Goal: Transaction & Acquisition: Book appointment/travel/reservation

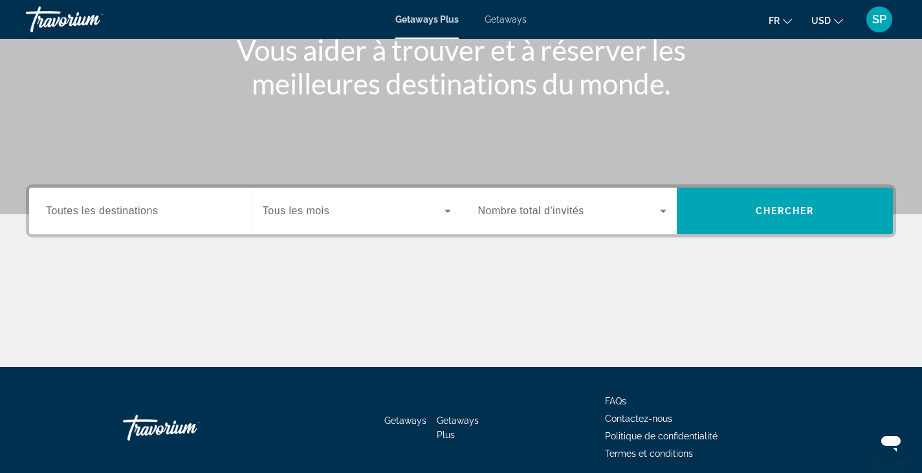
scroll to position [226, 0]
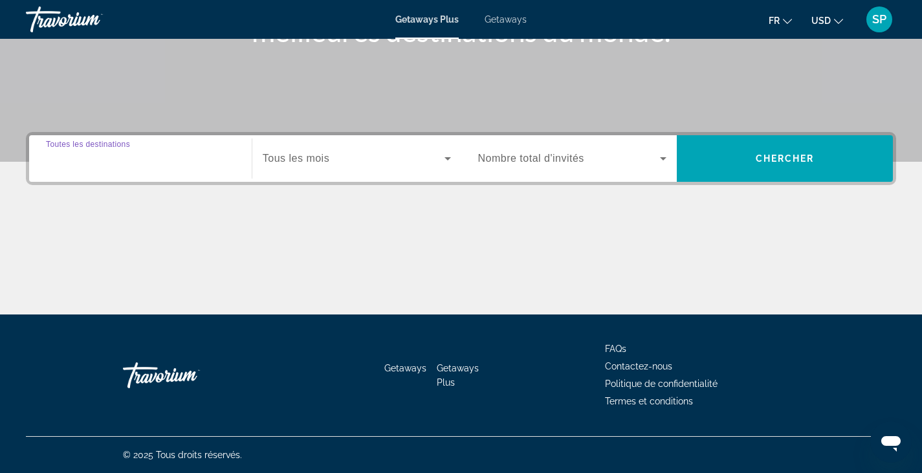
click at [197, 160] on input "Destination Toutes les destinations" at bounding box center [140, 159] width 189 height 16
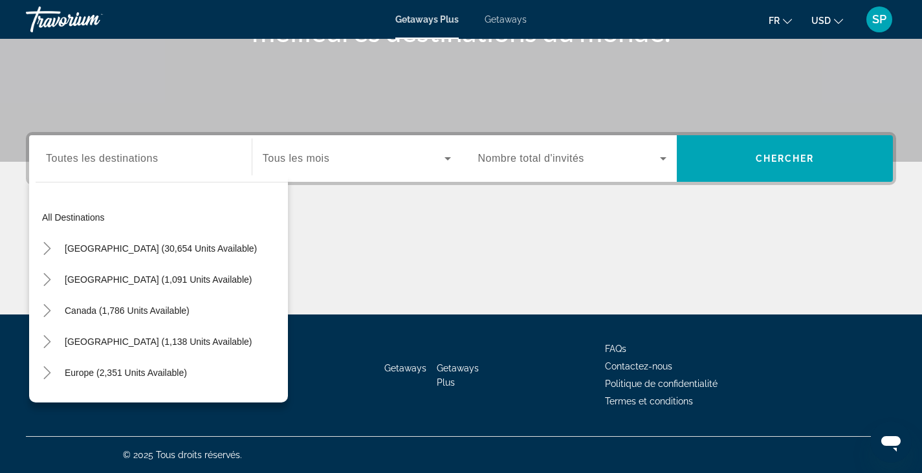
click at [177, 168] on div "Search widget" at bounding box center [140, 158] width 189 height 37
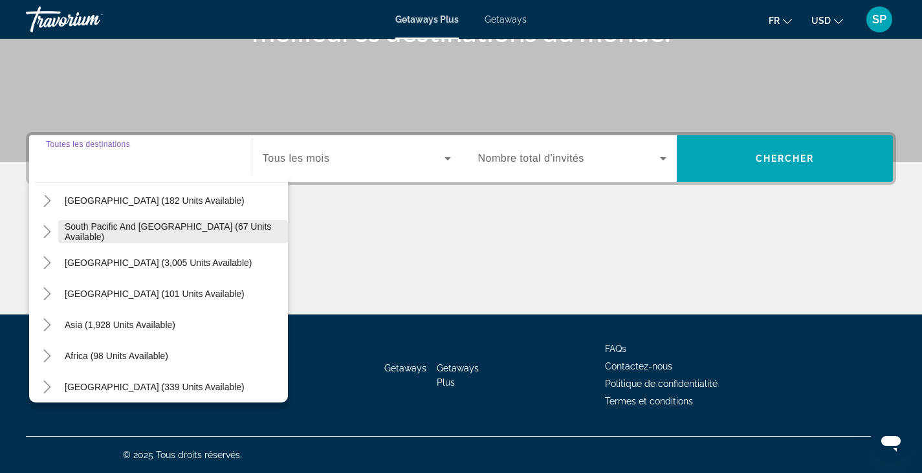
scroll to position [210, 0]
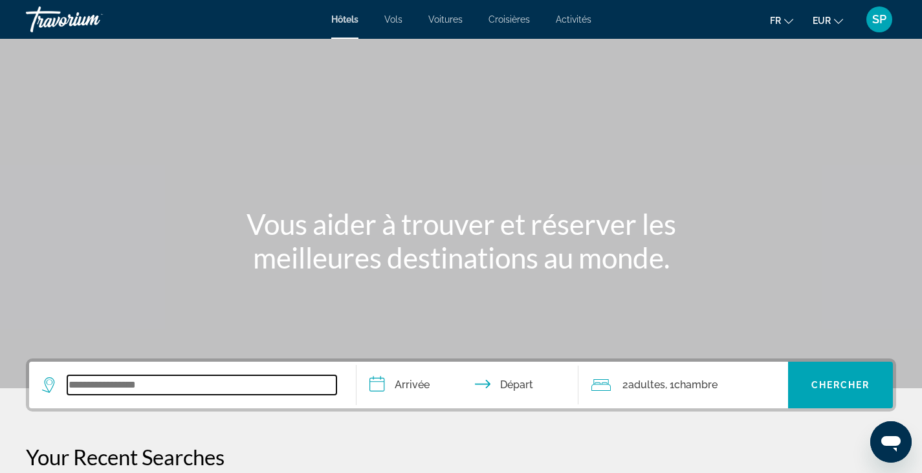
click at [105, 381] on input "Search widget" at bounding box center [201, 384] width 269 height 19
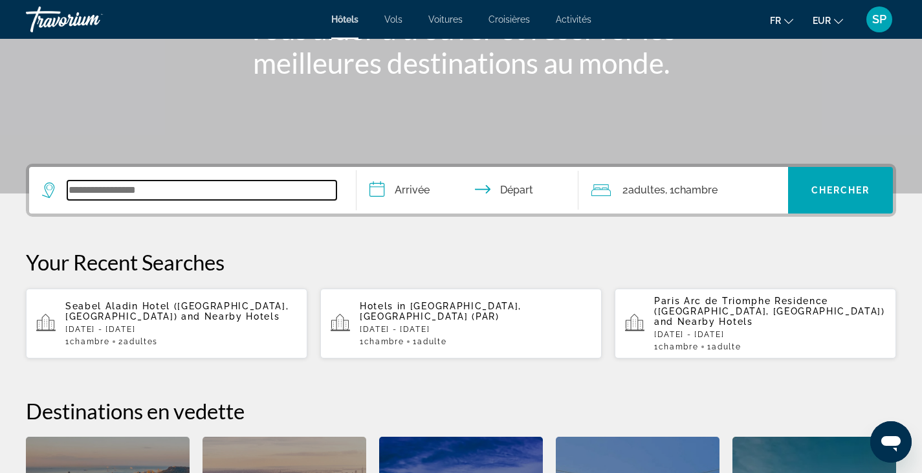
paste input "*********"
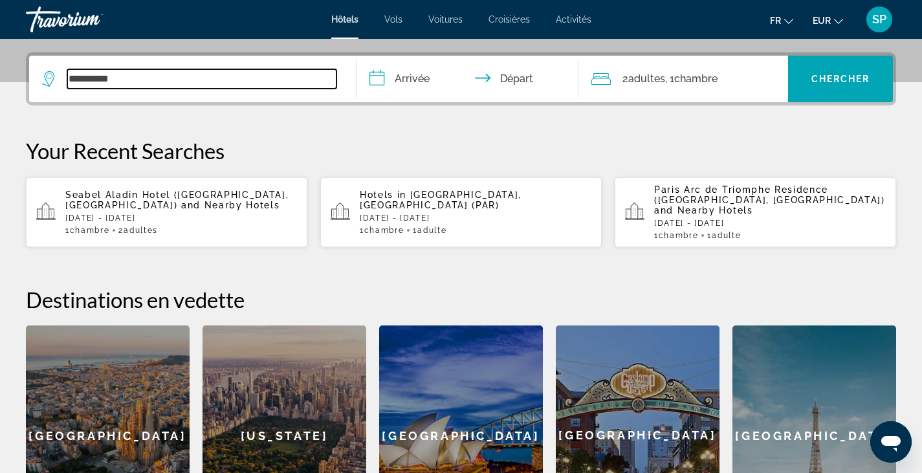
scroll to position [316, 0]
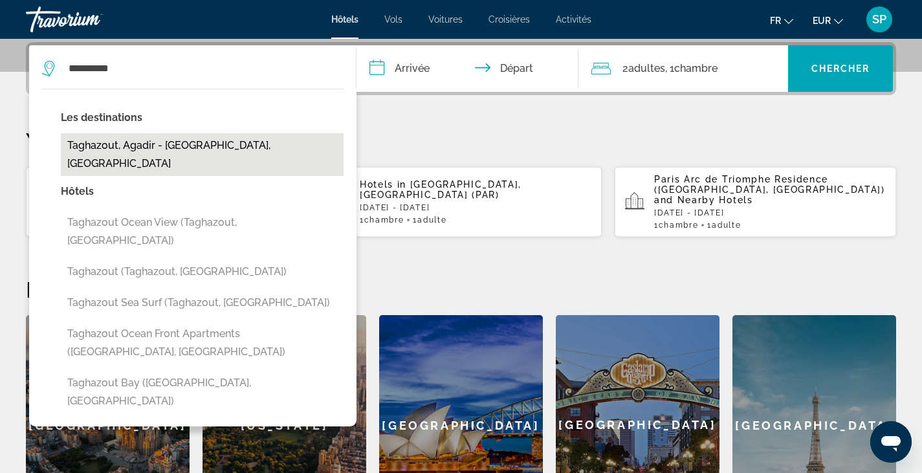
click at [136, 142] on button "Taghazout, Agadir - [GEOGRAPHIC_DATA], [GEOGRAPHIC_DATA]" at bounding box center [202, 154] width 283 height 43
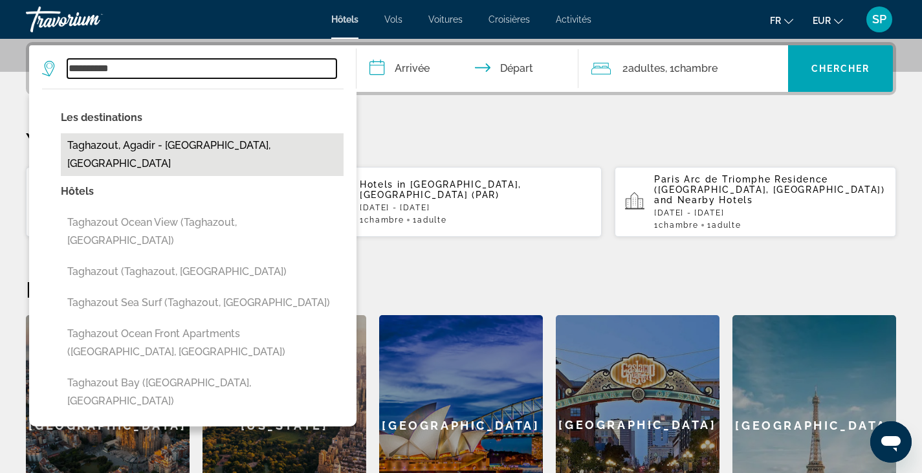
type input "**********"
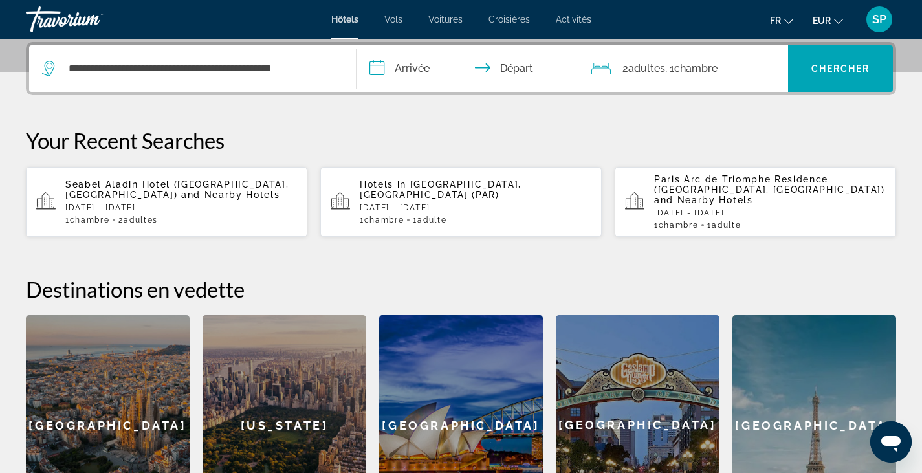
click at [430, 76] on input "**********" at bounding box center [471, 70] width 228 height 50
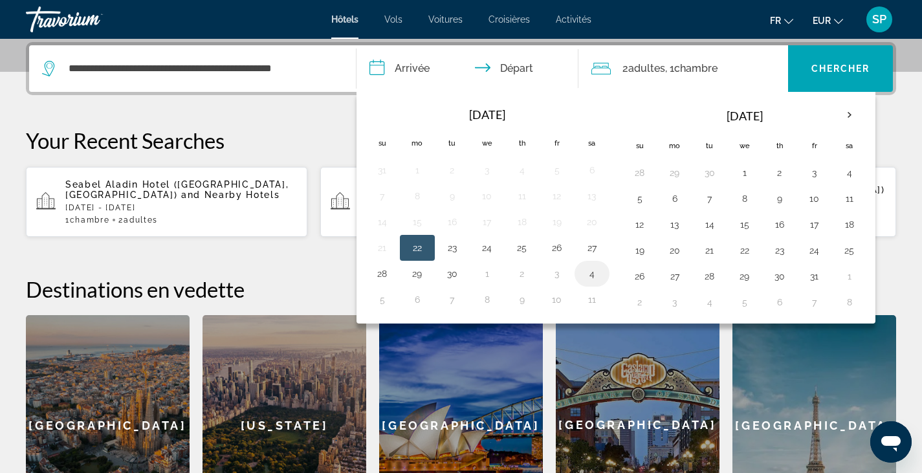
click at [586, 279] on button "4" at bounding box center [592, 274] width 21 height 18
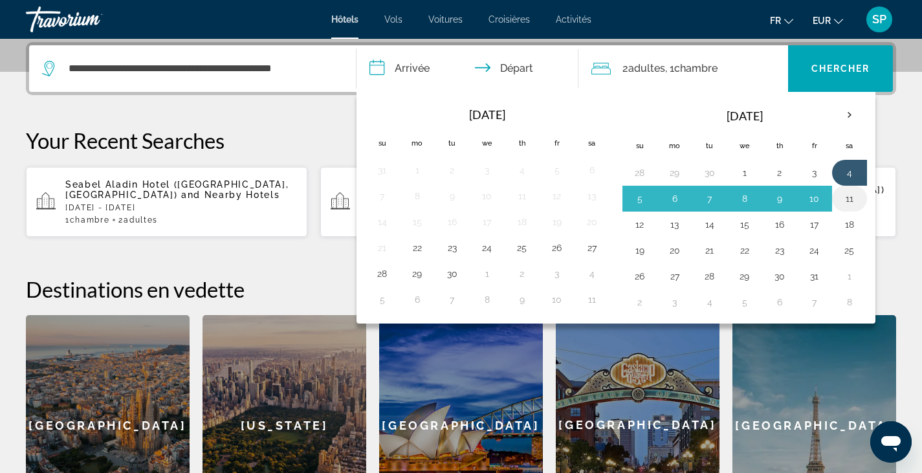
click at [850, 197] on button "11" at bounding box center [849, 199] width 21 height 18
type input "**********"
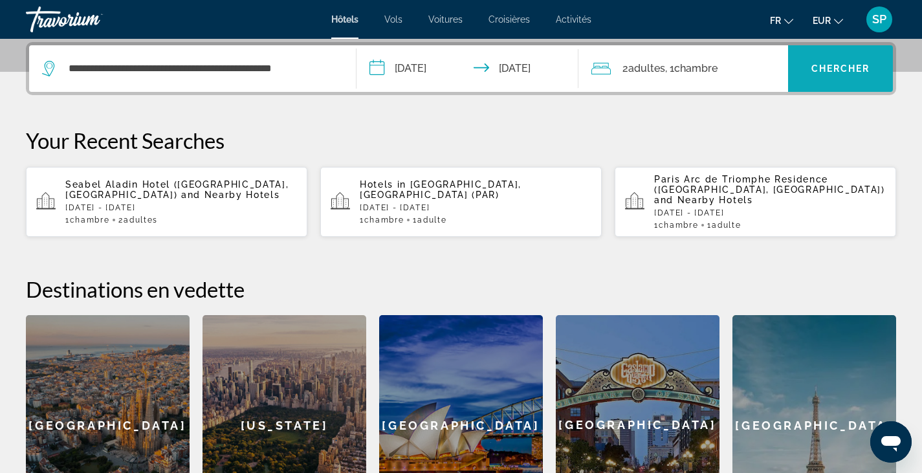
click at [846, 75] on span "Search widget" at bounding box center [840, 68] width 105 height 31
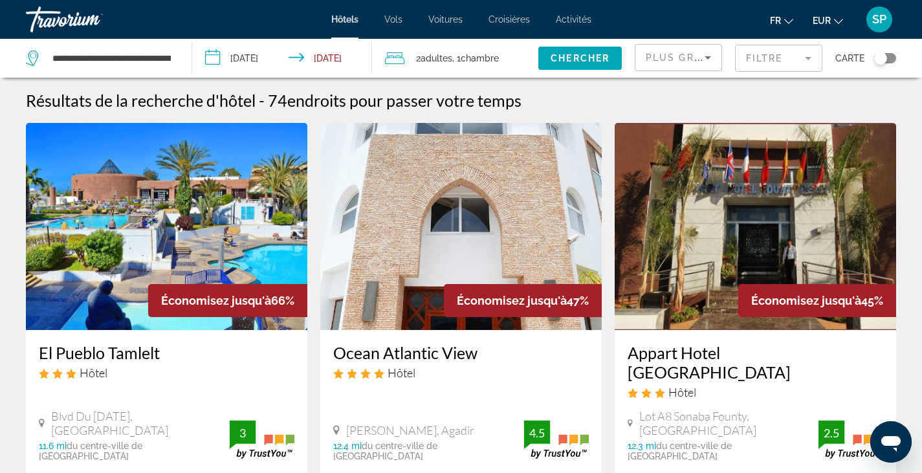
click at [762, 59] on mat-form-field "Filtre" at bounding box center [778, 58] width 87 height 27
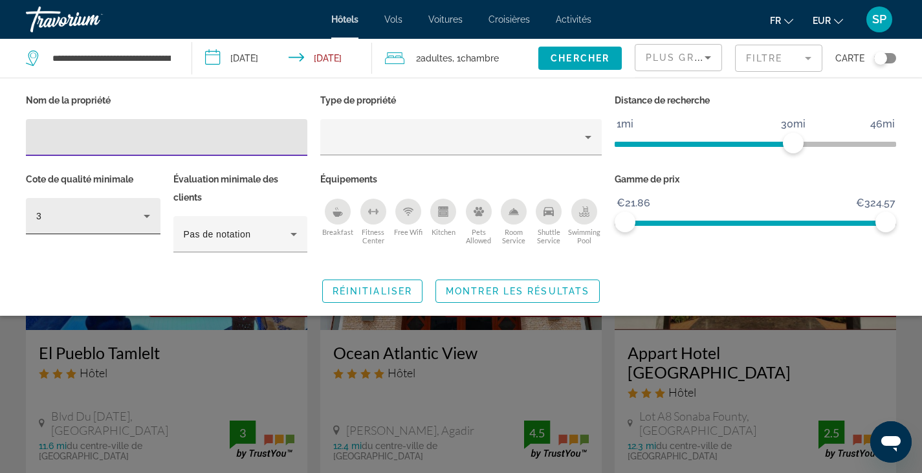
click at [127, 227] on div "3" at bounding box center [93, 216] width 114 height 36
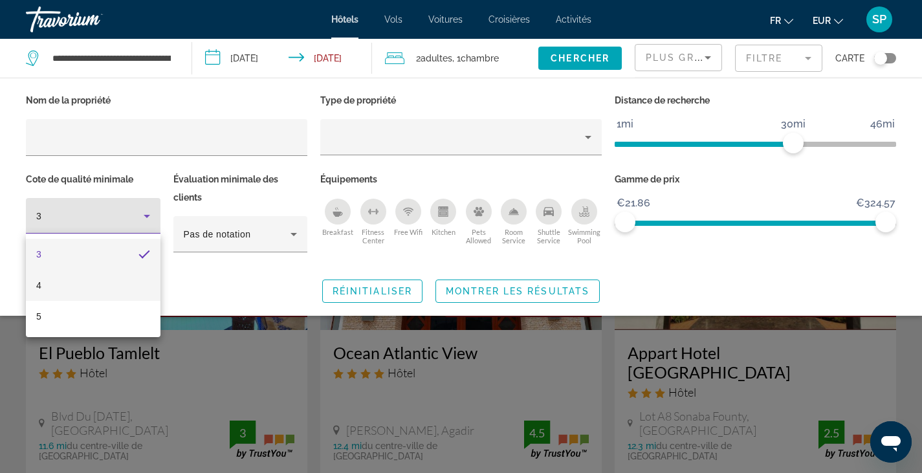
click at [112, 282] on mat-option "4" at bounding box center [93, 285] width 135 height 31
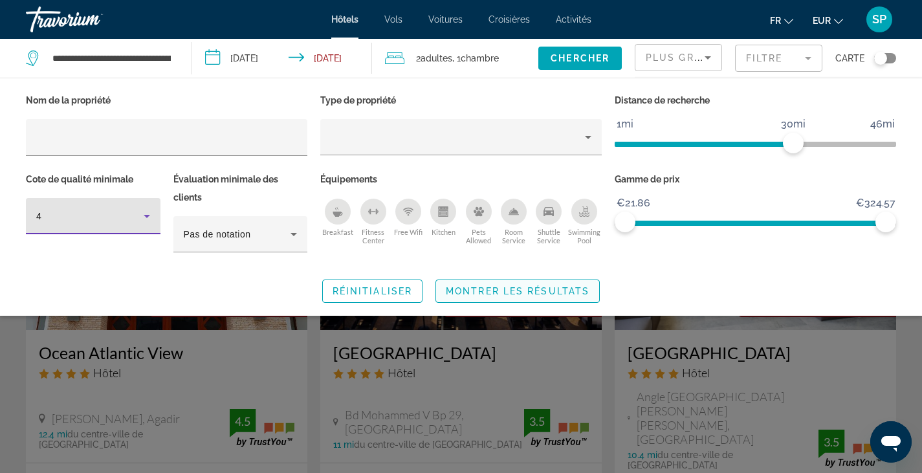
click at [483, 291] on span "Montrer les résultats" at bounding box center [518, 291] width 144 height 10
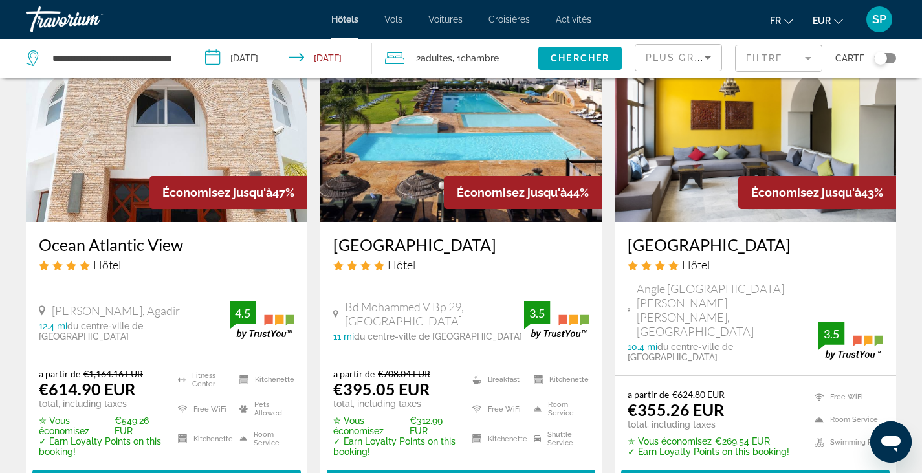
scroll to position [129, 0]
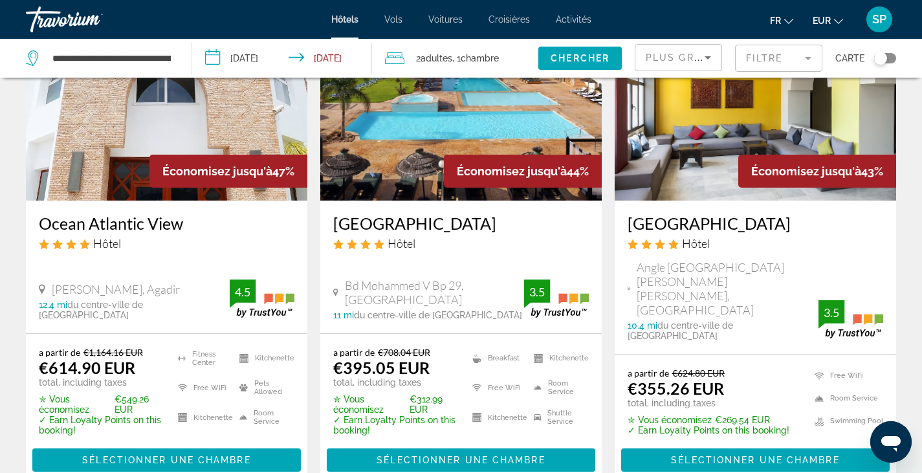
click at [691, 68] on div "Plus grandes économies" at bounding box center [678, 63] width 65 height 36
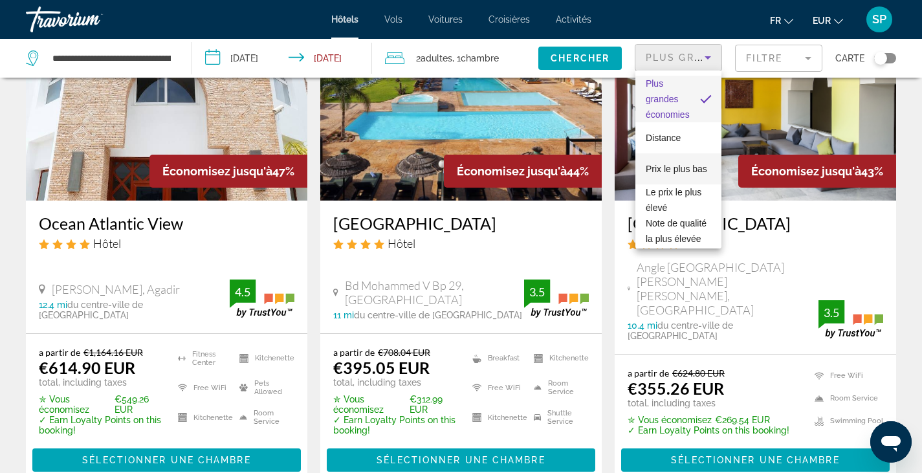
click at [692, 161] on span "Prix le plus bas" at bounding box center [676, 169] width 61 height 16
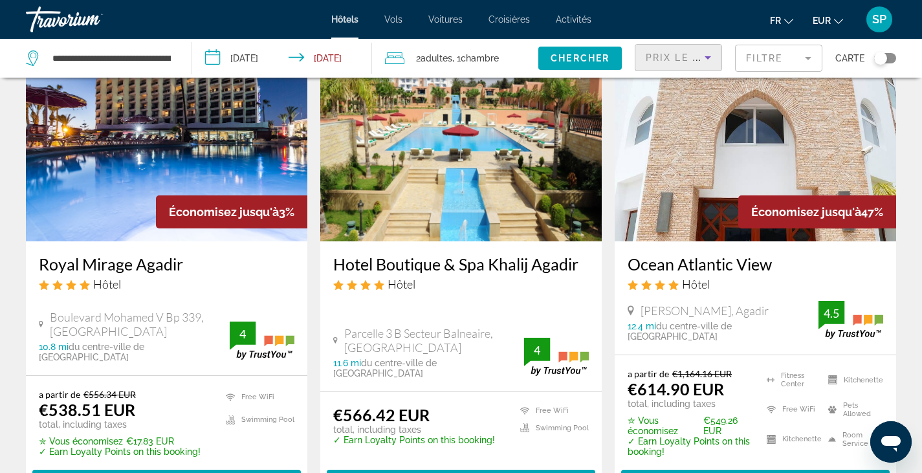
scroll to position [1867, 0]
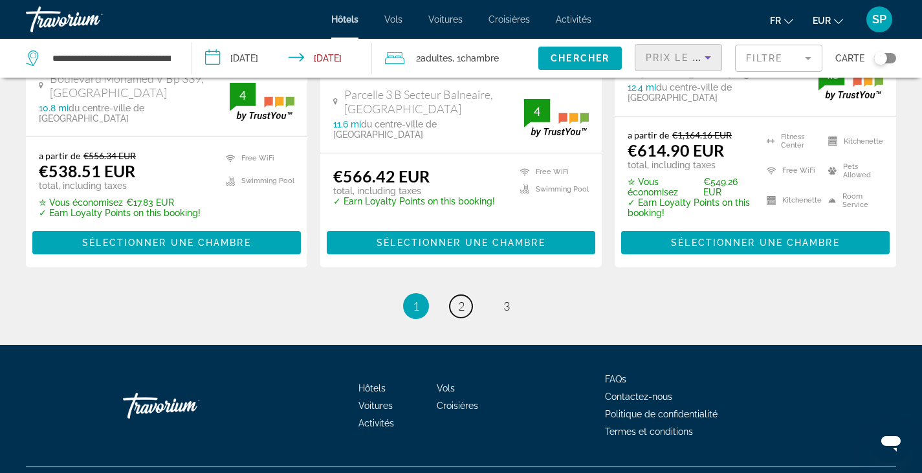
click at [457, 295] on link "page 2" at bounding box center [461, 306] width 23 height 23
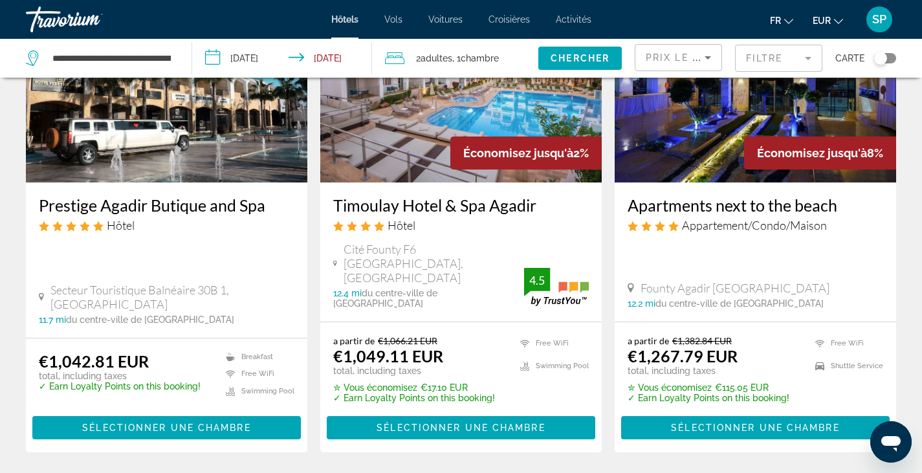
scroll to position [1834, 0]
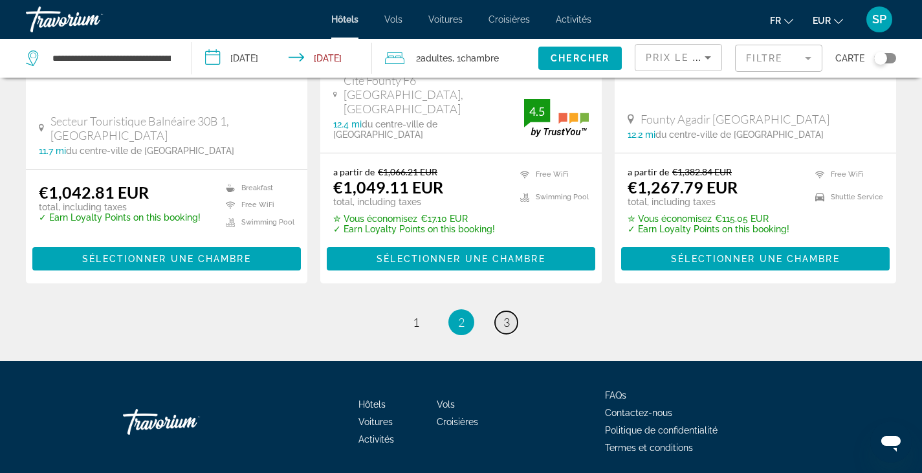
click at [510, 311] on link "page 3" at bounding box center [506, 322] width 23 height 23
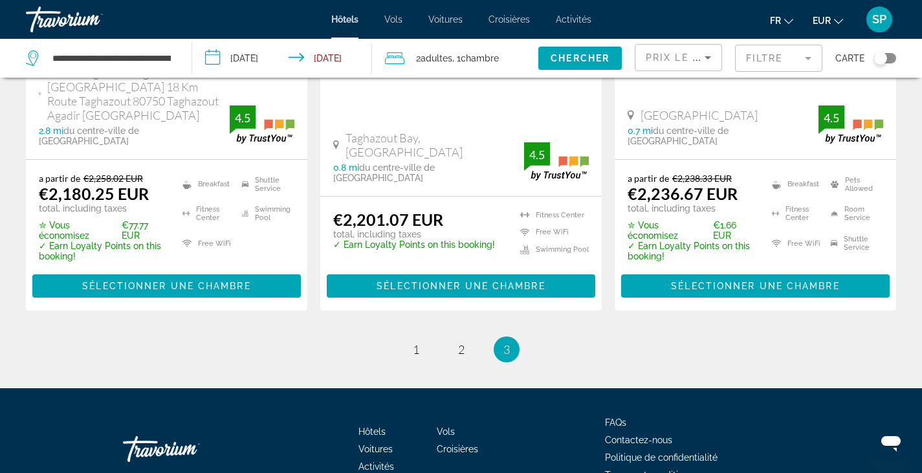
scroll to position [1927, 0]
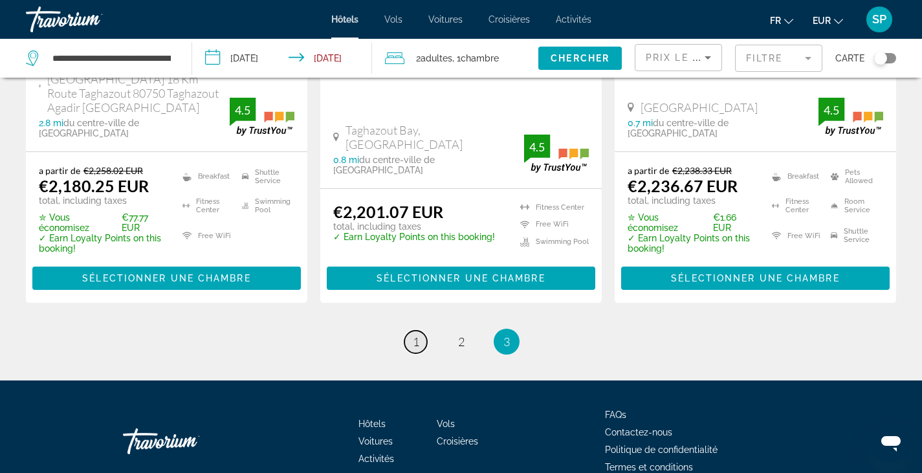
click at [414, 335] on span "1" at bounding box center [416, 342] width 6 height 14
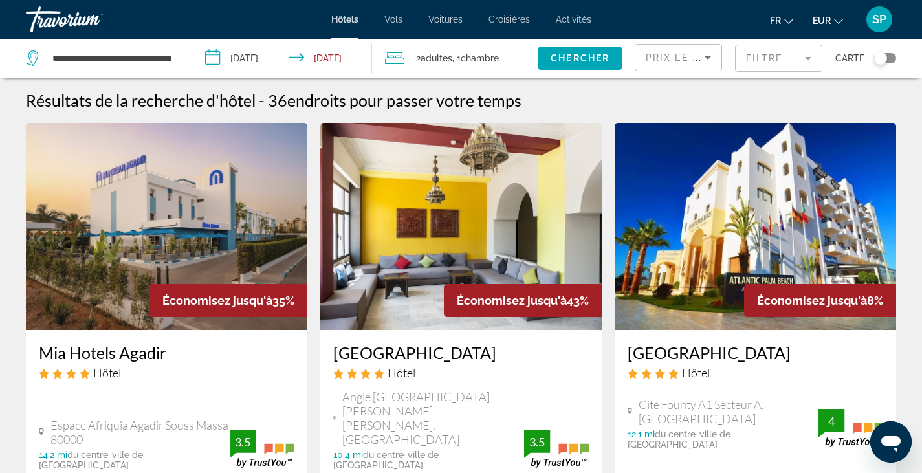
click at [887, 57] on div "Toggle map" at bounding box center [880, 58] width 13 height 13
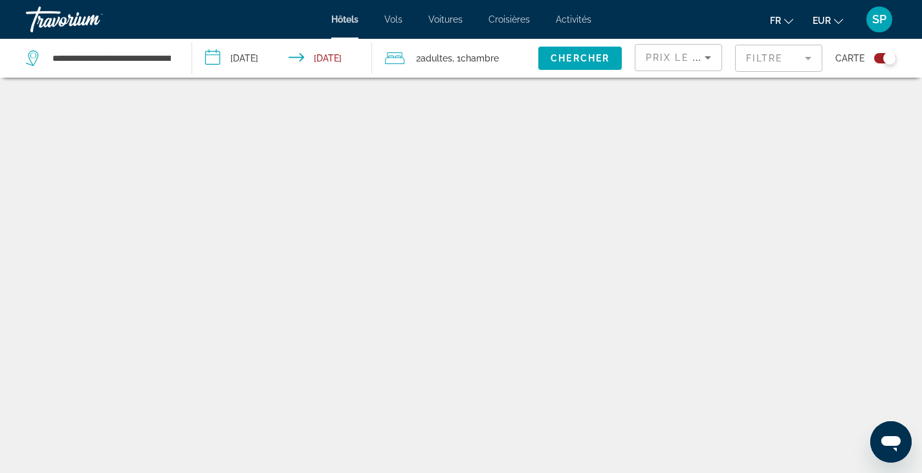
scroll to position [78, 0]
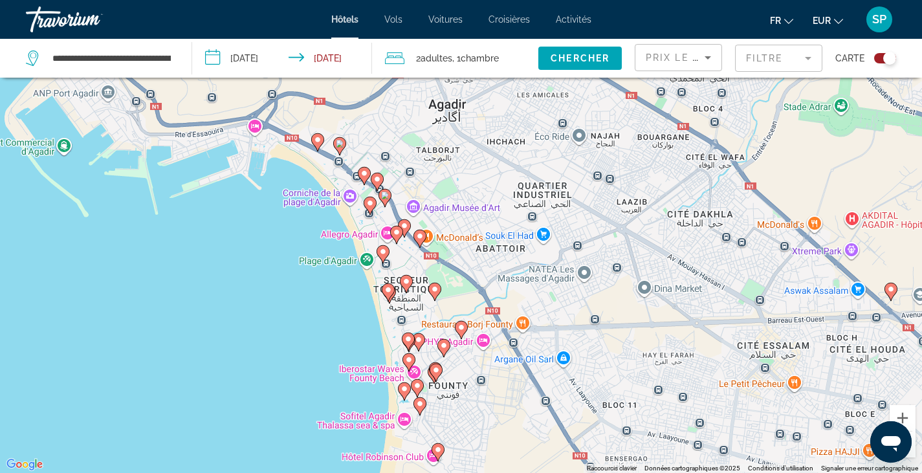
drag, startPoint x: 313, startPoint y: 309, endPoint x: 526, endPoint y: 423, distance: 242.3
click at [526, 423] on div "Pour activer le glissement avec le clavier, appuyez sur Alt+Entrée. Une fois ce…" at bounding box center [461, 236] width 922 height 473
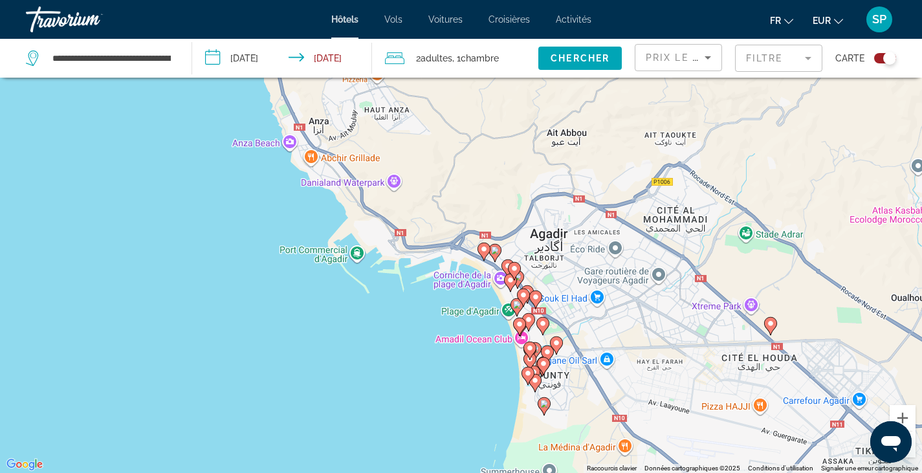
drag, startPoint x: 480, startPoint y: 181, endPoint x: 583, endPoint y: 317, distance: 170.8
click at [583, 317] on div "Pour activer le glissement avec le clavier, appuyez sur Alt+Entrée. Une fois ce…" at bounding box center [461, 236] width 922 height 473
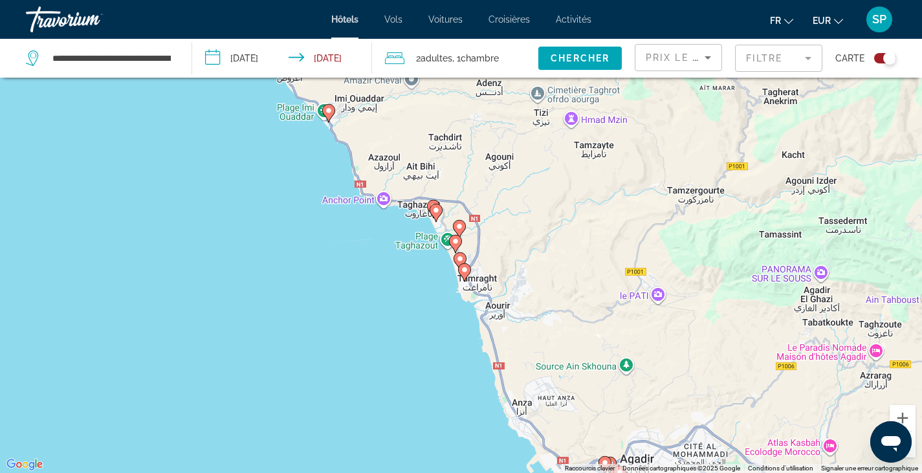
drag, startPoint x: 453, startPoint y: 199, endPoint x: 529, endPoint y: 395, distance: 210.8
click at [529, 395] on div "Pour activer le glissement avec le clavier, appuyez sur Alt+Entrée. Une fois ce…" at bounding box center [461, 236] width 922 height 473
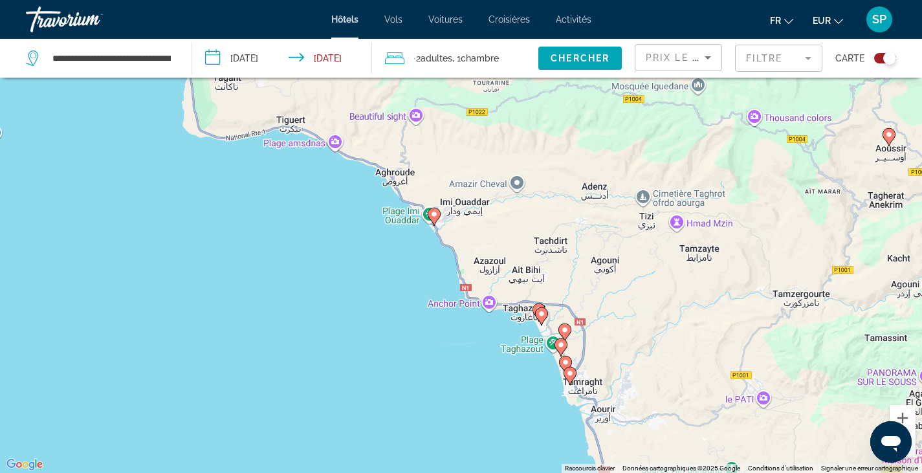
drag, startPoint x: 476, startPoint y: 201, endPoint x: 580, endPoint y: 302, distance: 145.5
click at [580, 302] on div "Pour activer le glissement avec le clavier, appuyez sur Alt+Entrée. Une fois ce…" at bounding box center [461, 236] width 922 height 473
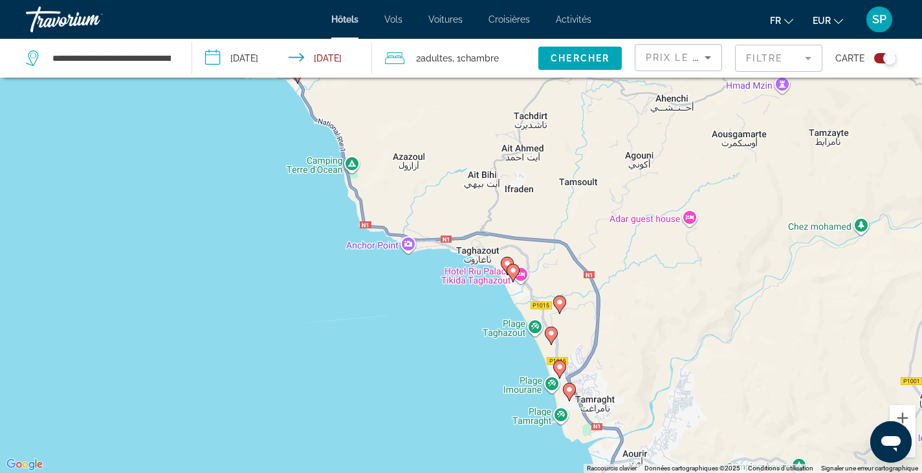
drag, startPoint x: 496, startPoint y: 300, endPoint x: 558, endPoint y: 236, distance: 89.3
click at [558, 236] on div "Pour activer le glissement avec le clavier, appuyez sur Alt+Entrée. Une fois ce…" at bounding box center [461, 236] width 922 height 473
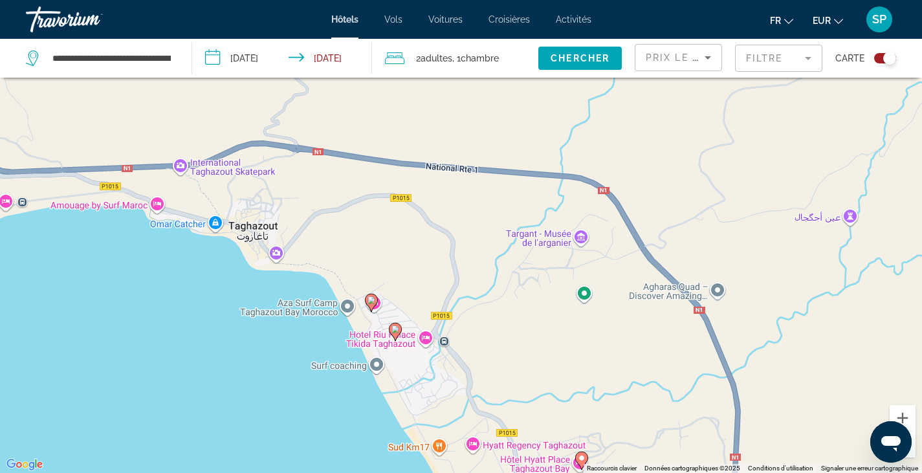
click at [371, 304] on icon "Main content" at bounding box center [371, 302] width 12 height 17
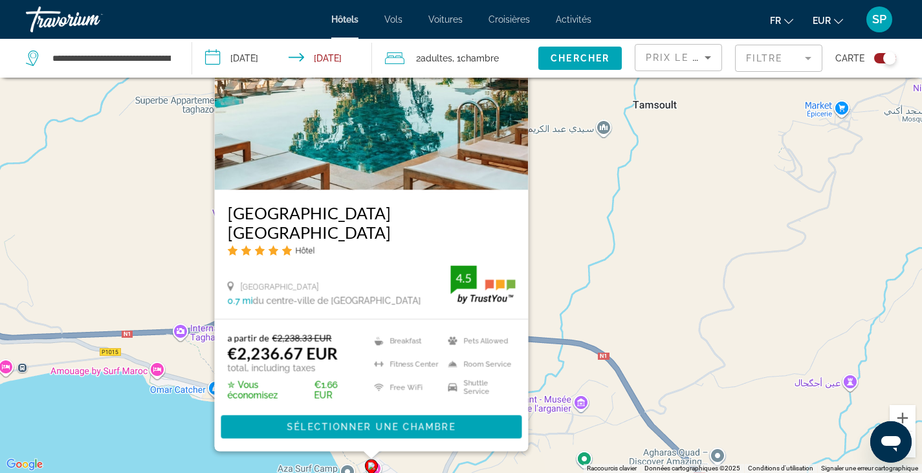
click at [541, 277] on div "Pour activer le glissement avec le clavier, appuyez sur Alt+Entrée. Une fois ce…" at bounding box center [461, 236] width 922 height 473
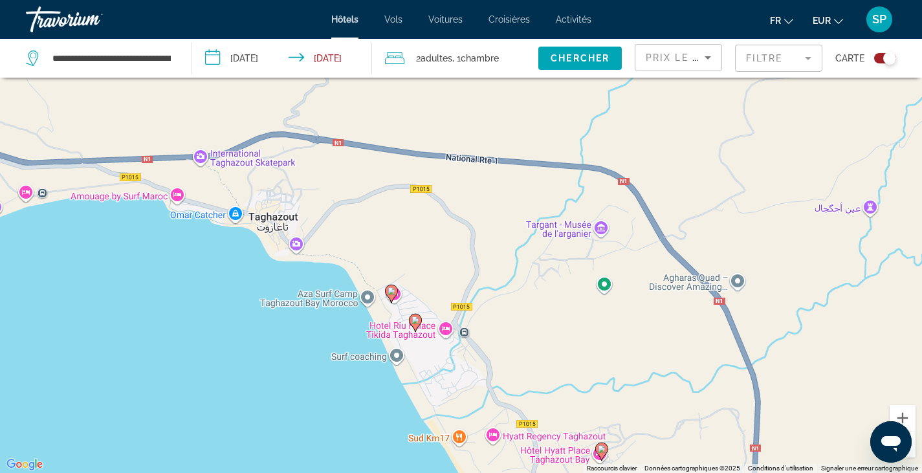
drag, startPoint x: 397, startPoint y: 389, endPoint x: 420, endPoint y: 231, distance: 159.5
click at [421, 219] on div "Pour activer le glissement avec le clavier, appuyez sur Alt+Entrée. Une fois ce…" at bounding box center [461, 236] width 922 height 473
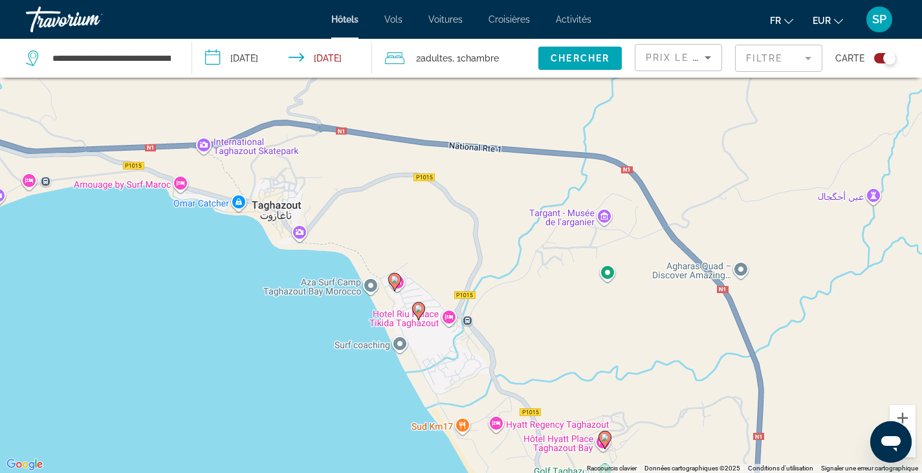
click at [419, 311] on image "Main content" at bounding box center [419, 309] width 8 height 8
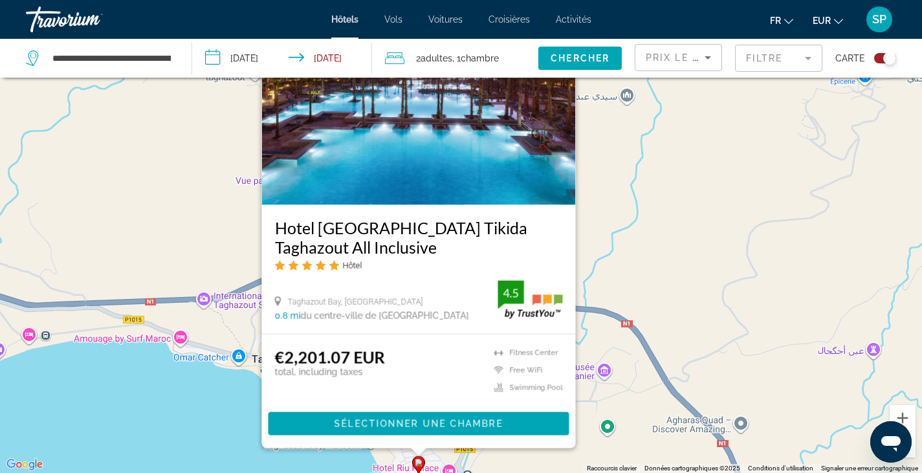
click at [672, 282] on div "Pour activer le glissement avec le clavier, appuyez sur Alt+Entrée. Une fois ce…" at bounding box center [461, 236] width 922 height 473
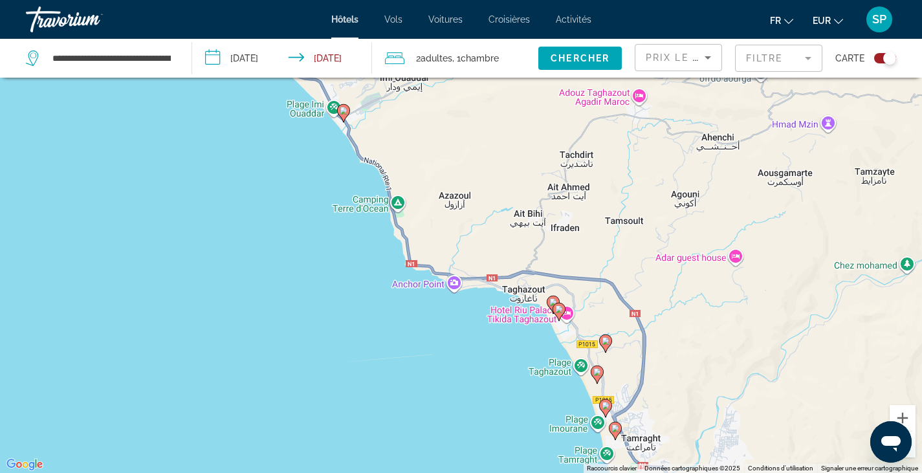
click at [604, 342] on image "Main content" at bounding box center [606, 341] width 8 height 8
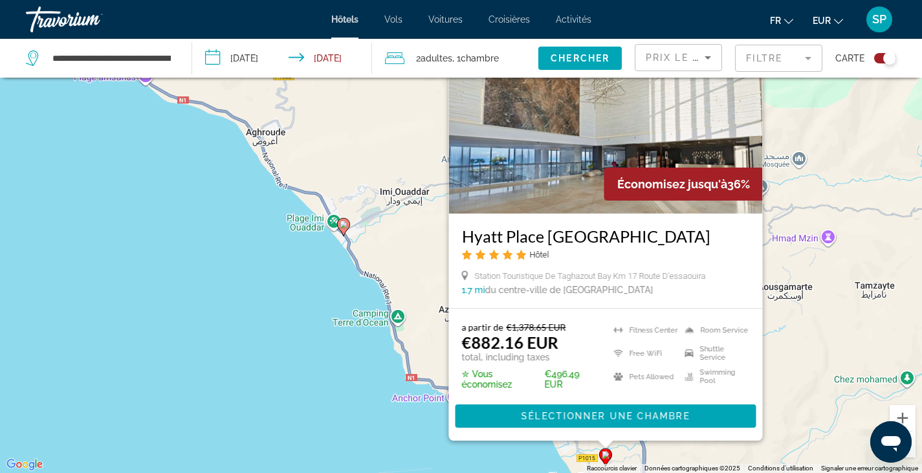
click at [684, 459] on div "Pour activer le glissement avec le clavier, appuyez sur Alt+Entrée. Une fois ce…" at bounding box center [461, 236] width 922 height 473
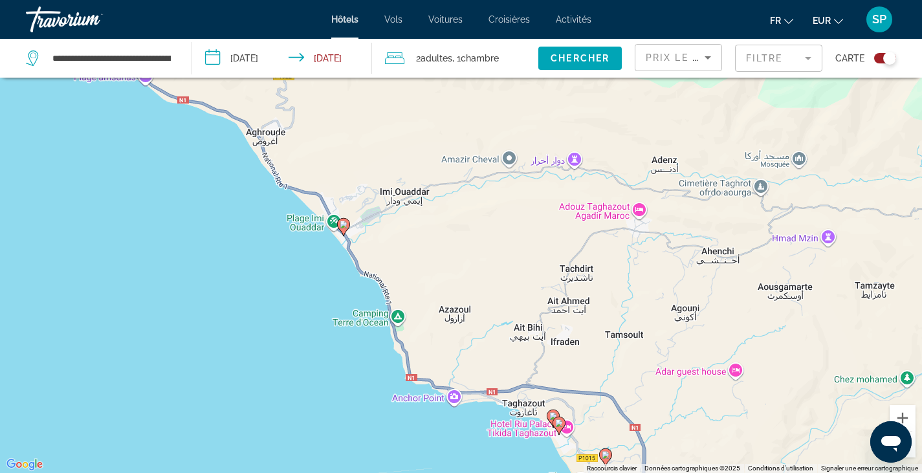
click at [557, 425] on image "Main content" at bounding box center [559, 423] width 8 height 8
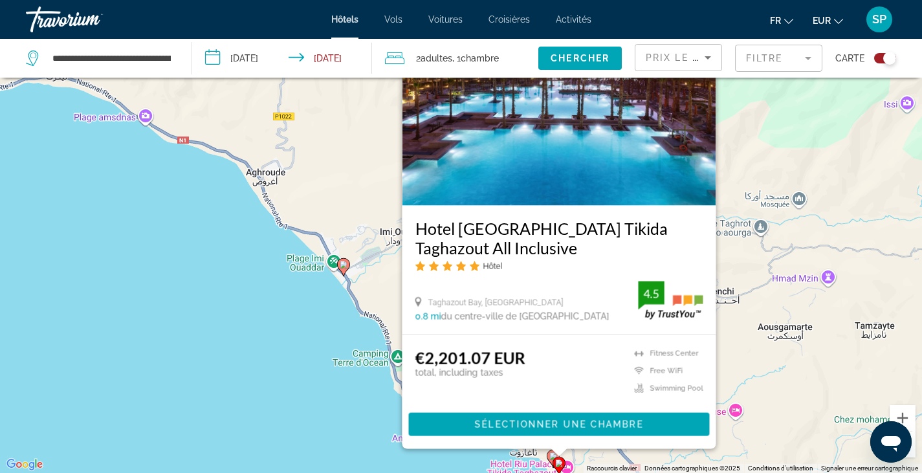
click at [742, 419] on div "Pour activer le glissement avec le clavier, appuyez sur Alt+Entrée. Une fois ce…" at bounding box center [461, 236] width 922 height 473
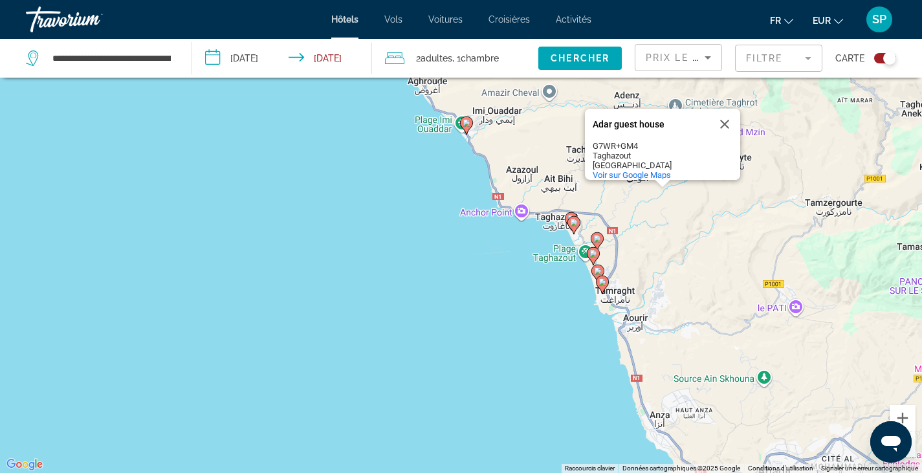
drag, startPoint x: 632, startPoint y: 392, endPoint x: 549, endPoint y: 168, distance: 239.3
click at [549, 168] on div "Pour activer le glissement avec le clavier, appuyez sur Alt+Entrée. Une fois ce…" at bounding box center [461, 236] width 922 height 473
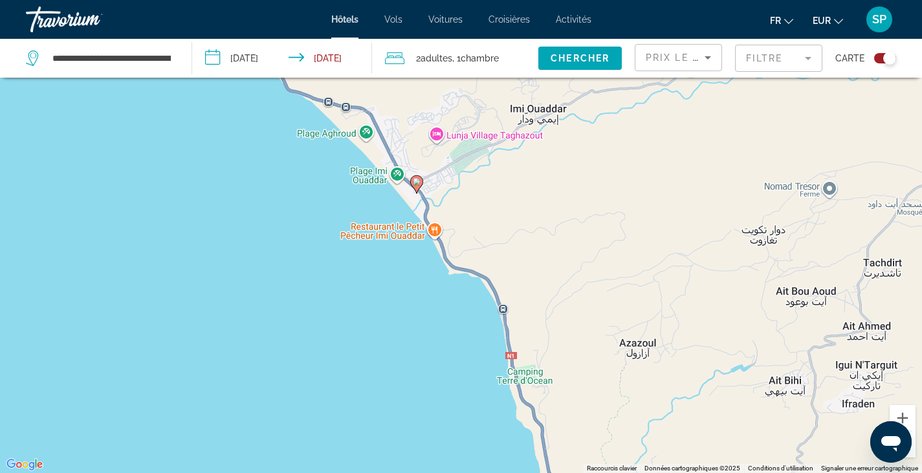
drag, startPoint x: 382, startPoint y: 129, endPoint x: 478, endPoint y: 232, distance: 140.6
click at [478, 232] on div "Pour activer le glissement avec le clavier, appuyez sur Alt+Entrée. Une fois ce…" at bounding box center [461, 236] width 922 height 473
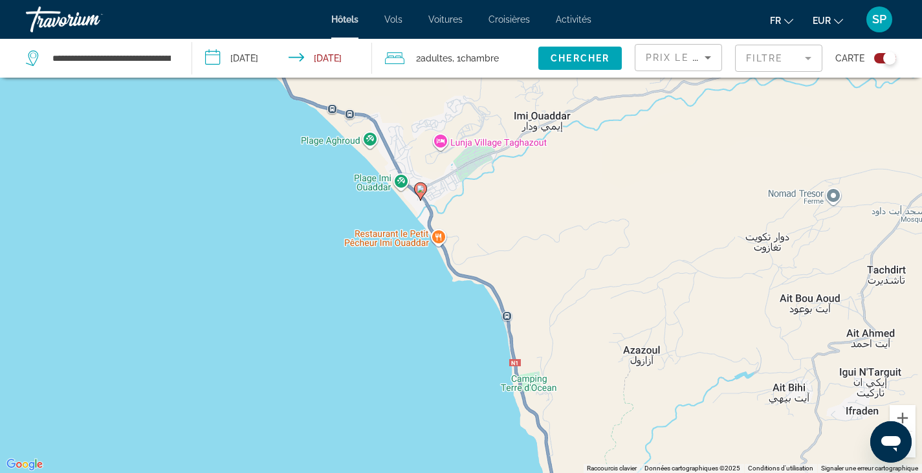
click at [418, 190] on image "Main content" at bounding box center [421, 189] width 8 height 8
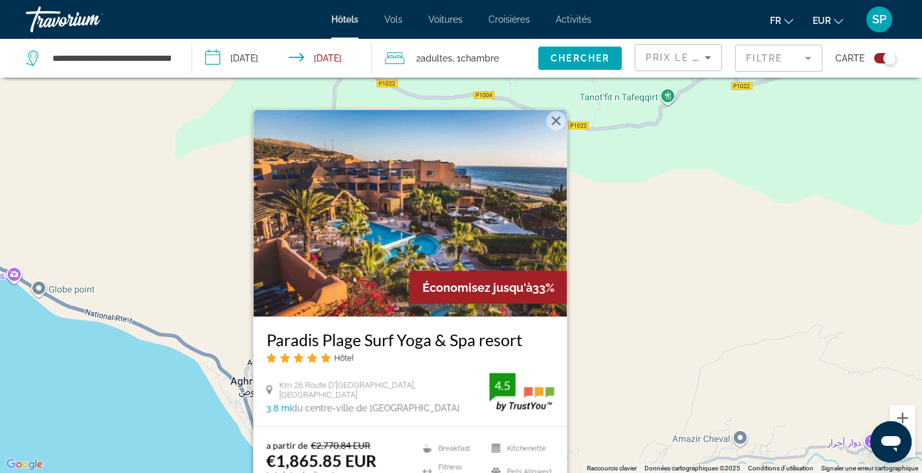
drag, startPoint x: 615, startPoint y: 207, endPoint x: 512, endPoint y: 36, distance: 199.4
click at [513, 38] on div "**********" at bounding box center [461, 158] width 922 height 473
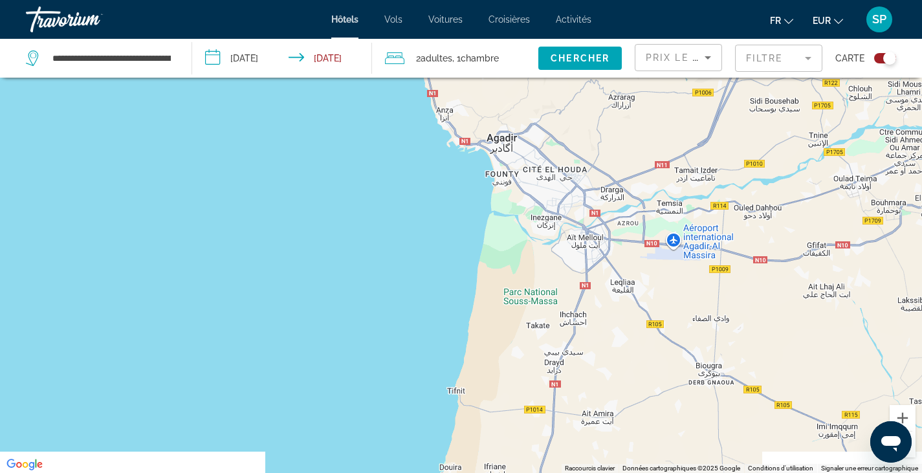
drag, startPoint x: 677, startPoint y: 319, endPoint x: 486, endPoint y: 102, distance: 288.9
click at [486, 102] on div "Pour activer le glissement avec le clavier, appuyez sur Alt+Entrée. Une fois ce…" at bounding box center [461, 236] width 922 height 473
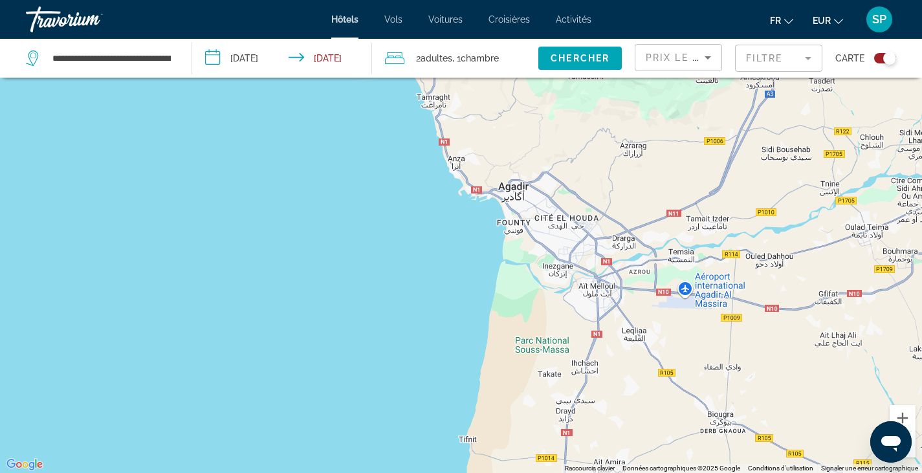
drag, startPoint x: 517, startPoint y: 170, endPoint x: 561, endPoint y: 276, distance: 114.9
click at [561, 276] on div "Pour activer le glissement avec le clavier, appuyez sur Alt+Entrée. Une fois ce…" at bounding box center [461, 236] width 922 height 473
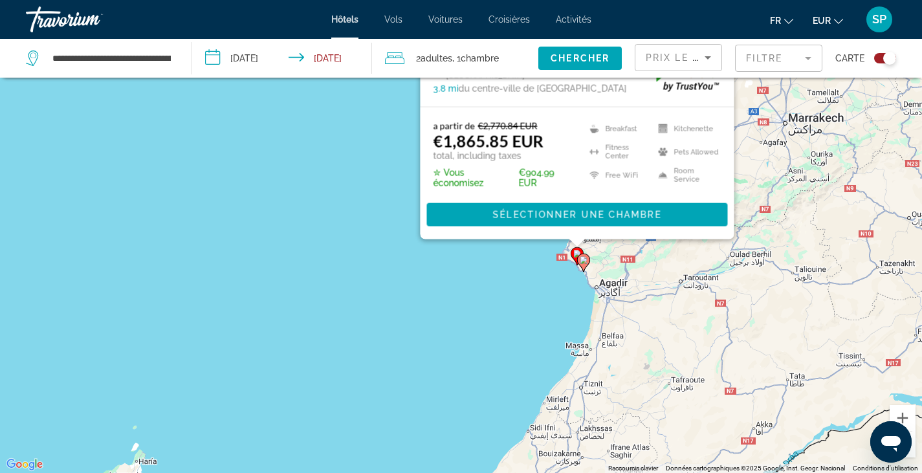
click at [482, 282] on div "Pour activer le glissement avec le clavier, appuyez sur Alt+Entrée. Une fois ce…" at bounding box center [461, 236] width 922 height 473
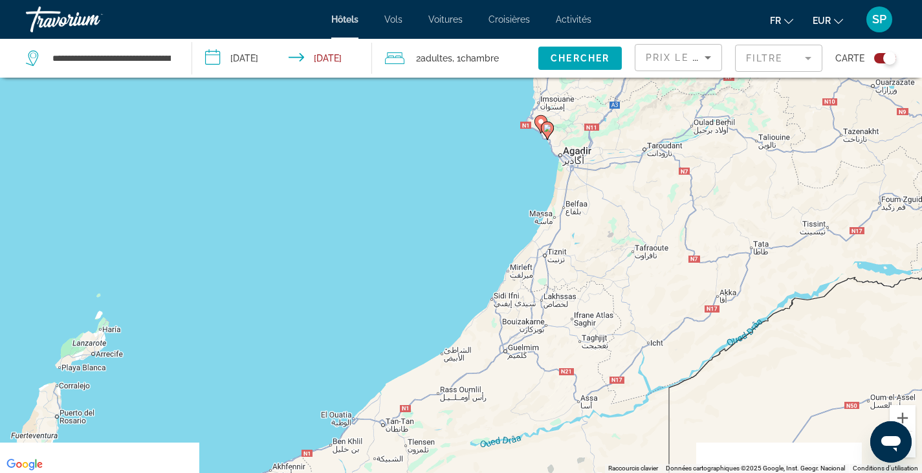
drag, startPoint x: 653, startPoint y: 329, endPoint x: 615, endPoint y: 188, distance: 146.6
click at [615, 188] on div "Pour activer le glissement avec le clavier, appuyez sur Alt+Entrée. Une fois ce…" at bounding box center [461, 236] width 922 height 473
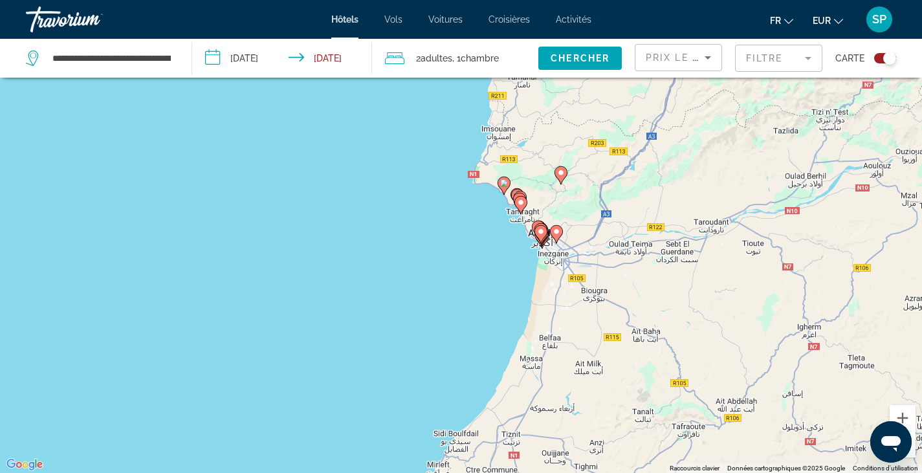
drag, startPoint x: 552, startPoint y: 157, endPoint x: 548, endPoint y: 293, distance: 136.0
click at [548, 293] on div "Pour activer le glissement avec le clavier, appuyez sur Alt+Entrée. Une fois ce…" at bounding box center [461, 236] width 922 height 473
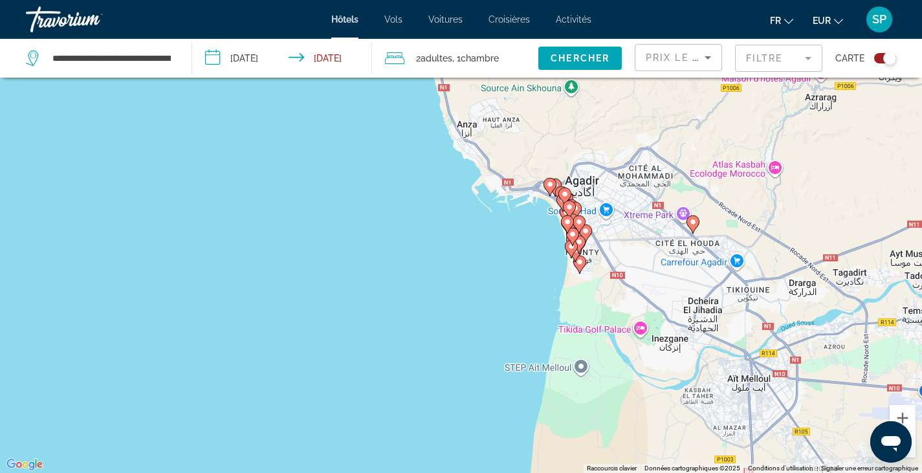
drag, startPoint x: 501, startPoint y: 166, endPoint x: 593, endPoint y: 306, distance: 167.6
click at [593, 306] on div "Pour activer le glissement avec le clavier, appuyez sur Alt+Entrée. Une fois ce…" at bounding box center [461, 236] width 922 height 473
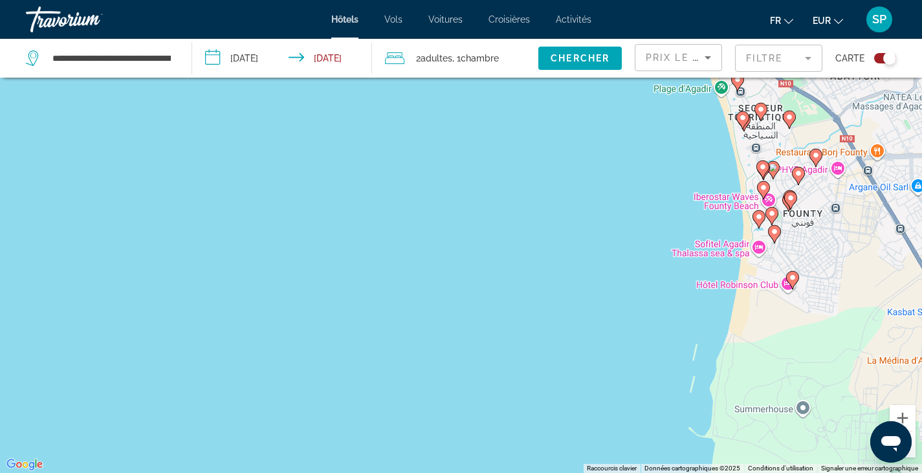
click at [756, 220] on image "Main content" at bounding box center [759, 217] width 8 height 8
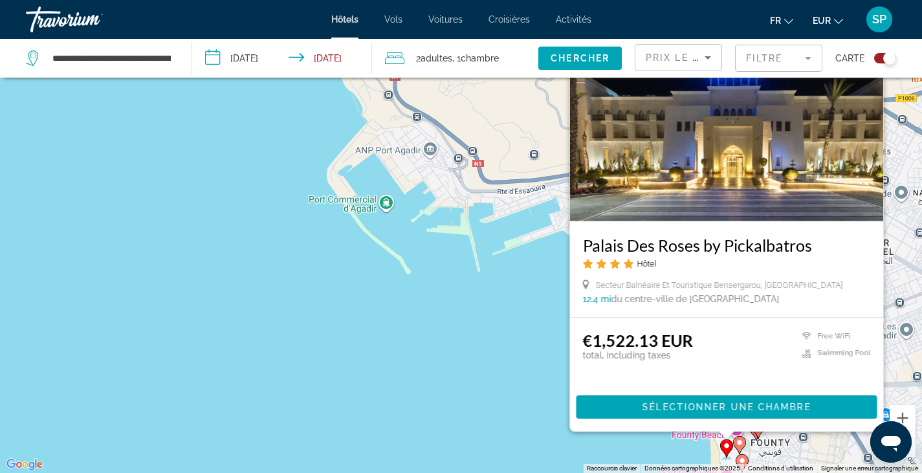
click at [492, 350] on div "Pour activer le glissement avec le clavier, appuyez sur Alt+Entrée. Une fois ce…" at bounding box center [461, 236] width 922 height 473
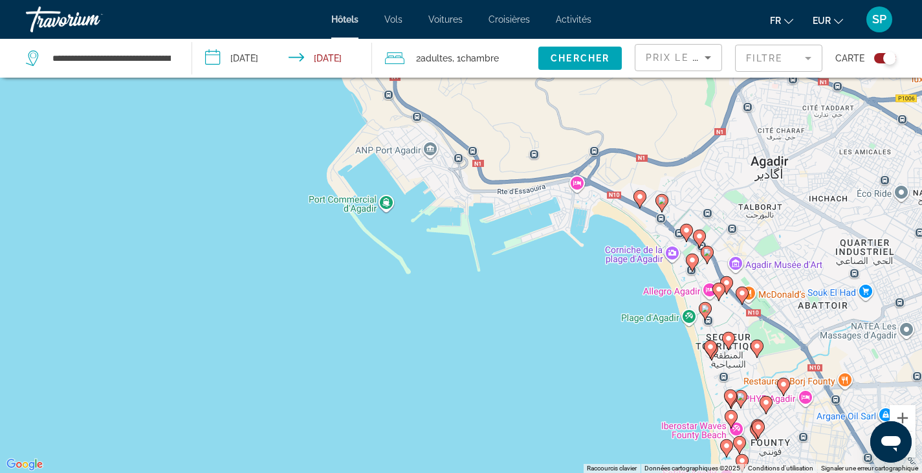
click at [878, 61] on div "Toggle map" at bounding box center [885, 58] width 22 height 10
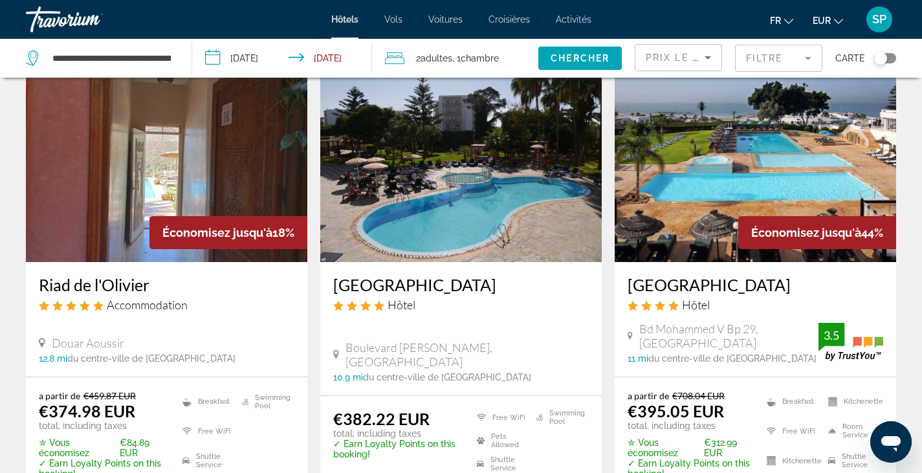
scroll to position [608, 0]
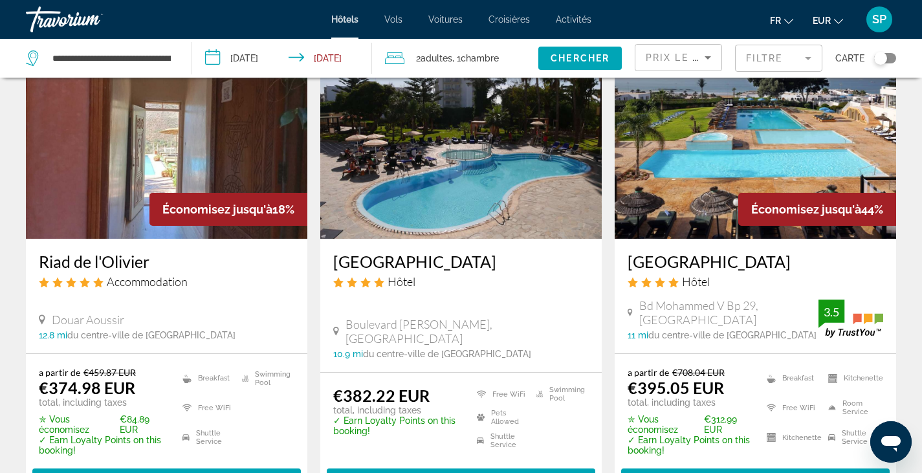
click at [710, 165] on img "Main content" at bounding box center [756, 135] width 282 height 207
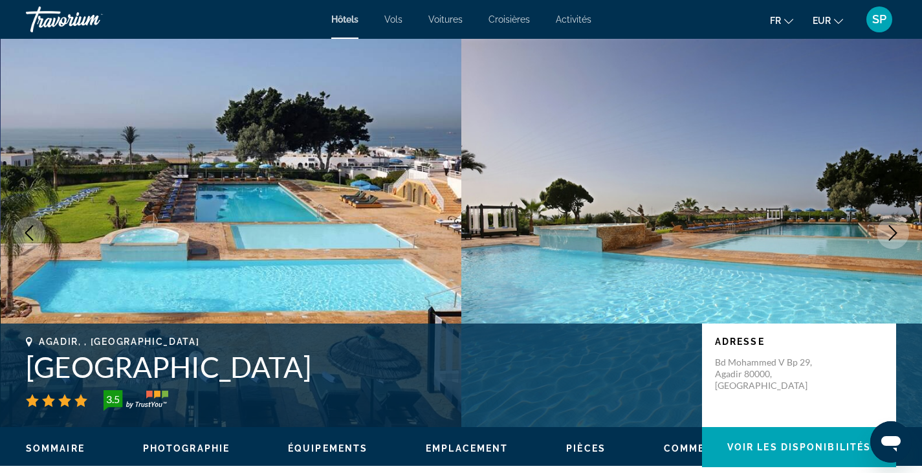
click at [892, 224] on button "Next image" at bounding box center [893, 233] width 32 height 32
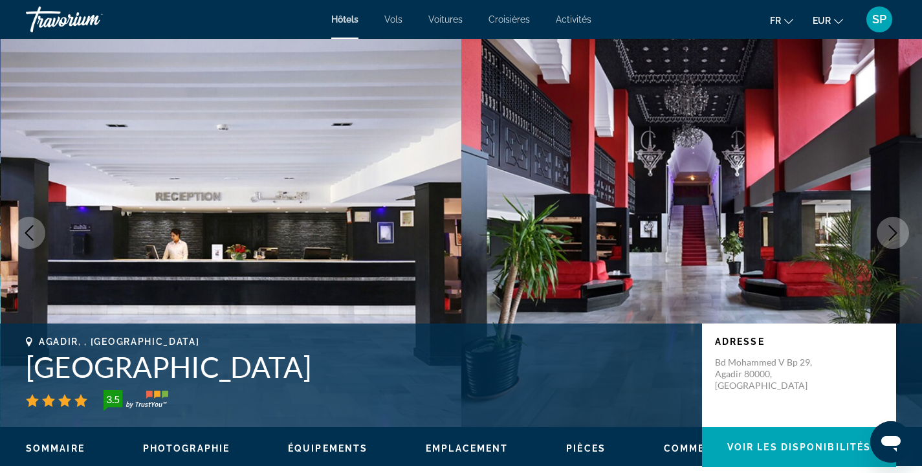
click at [892, 224] on button "Next image" at bounding box center [893, 233] width 32 height 32
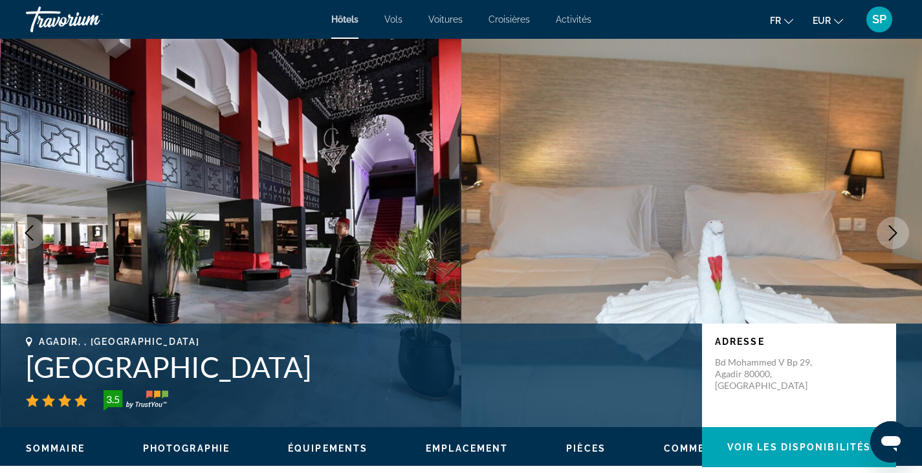
click at [892, 224] on button "Next image" at bounding box center [893, 233] width 32 height 32
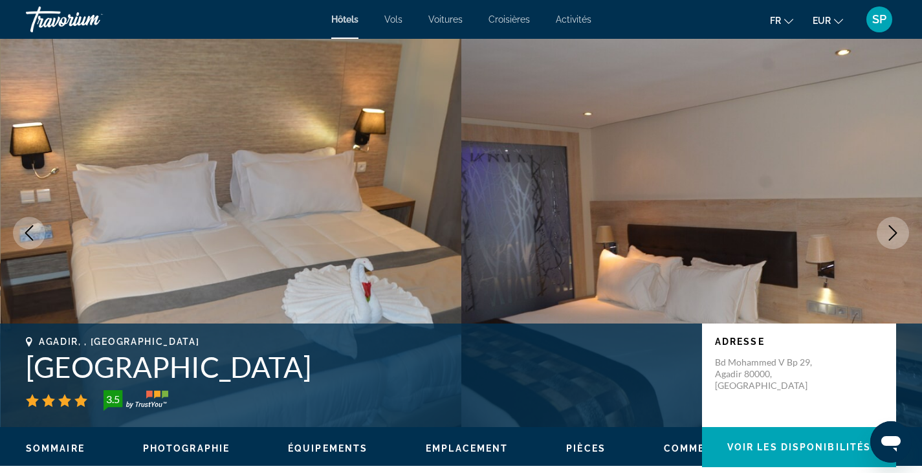
click at [892, 224] on button "Next image" at bounding box center [893, 233] width 32 height 32
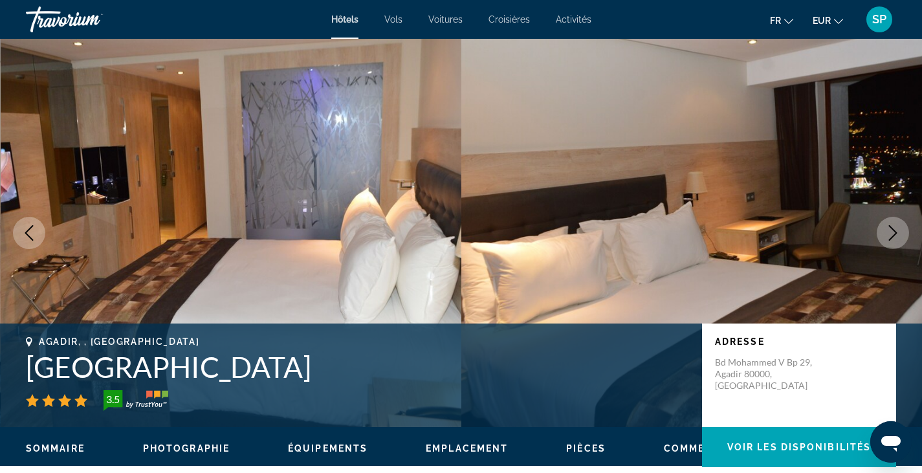
click at [892, 224] on button "Next image" at bounding box center [893, 233] width 32 height 32
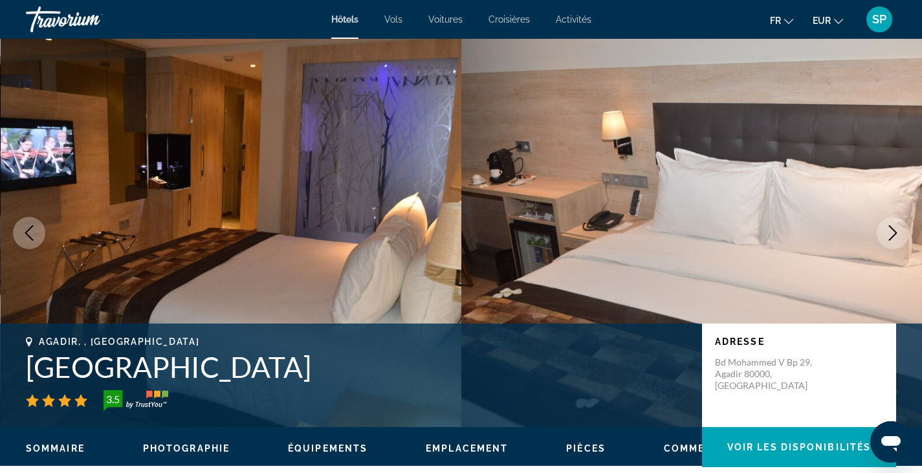
click at [32, 237] on icon "Previous image" at bounding box center [29, 233] width 16 height 16
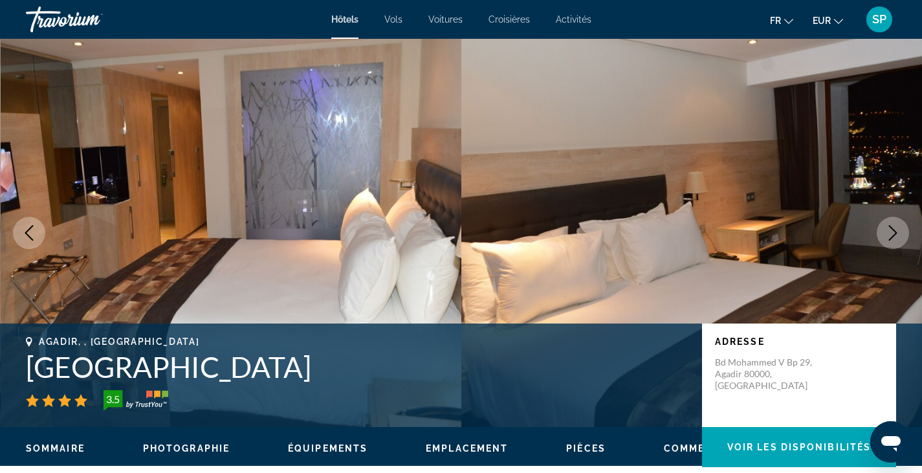
click at [891, 235] on icon "Next image" at bounding box center [893, 233] width 16 height 16
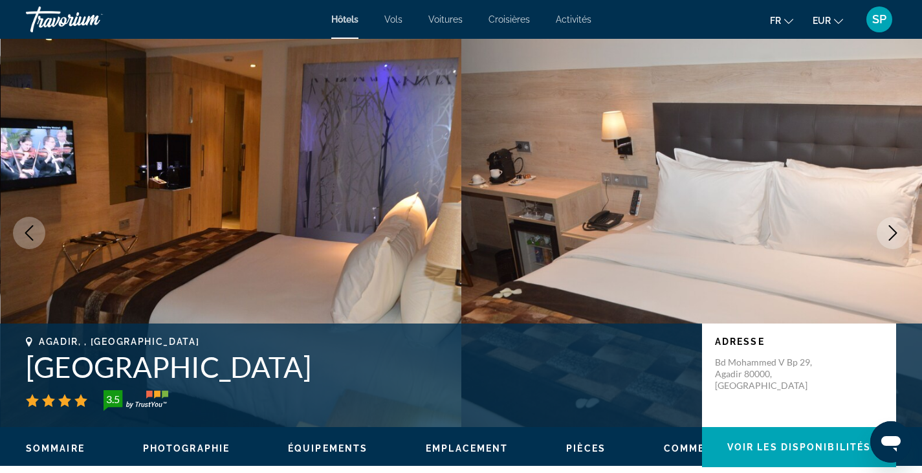
click at [891, 235] on icon "Next image" at bounding box center [893, 233] width 16 height 16
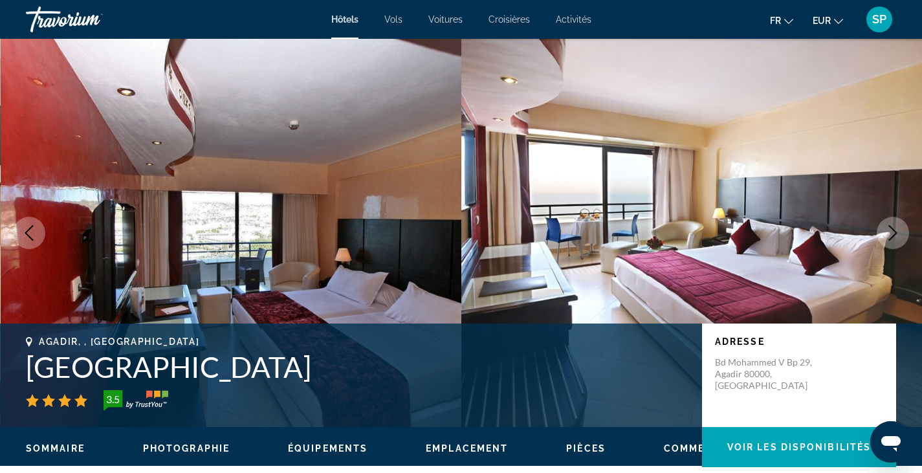
click at [887, 234] on icon "Next image" at bounding box center [893, 233] width 16 height 16
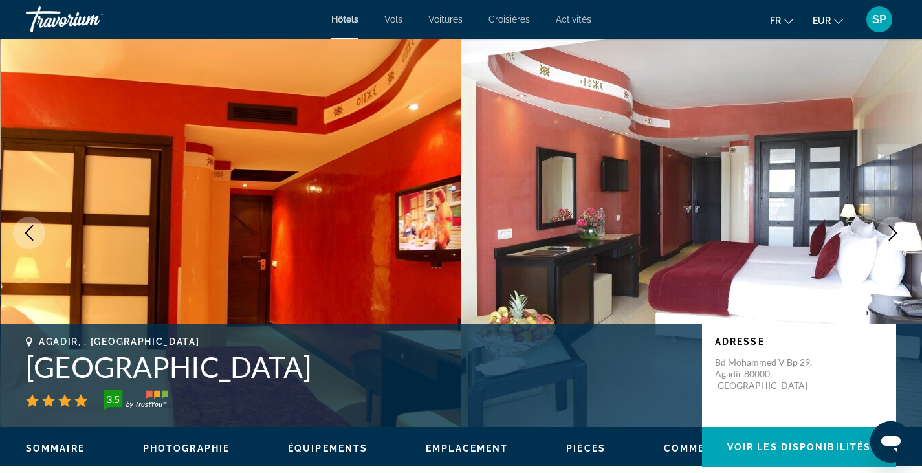
click at [887, 234] on icon "Next image" at bounding box center [893, 233] width 16 height 16
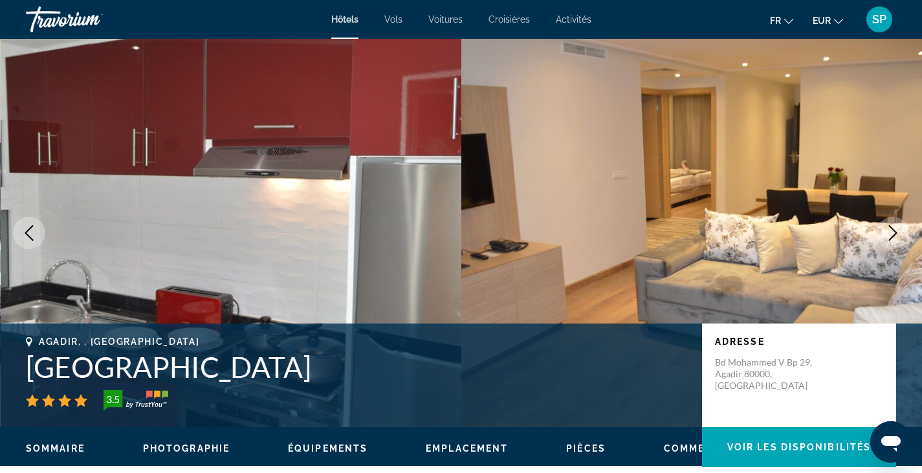
click at [531, 203] on img "Main content" at bounding box center [691, 233] width 461 height 388
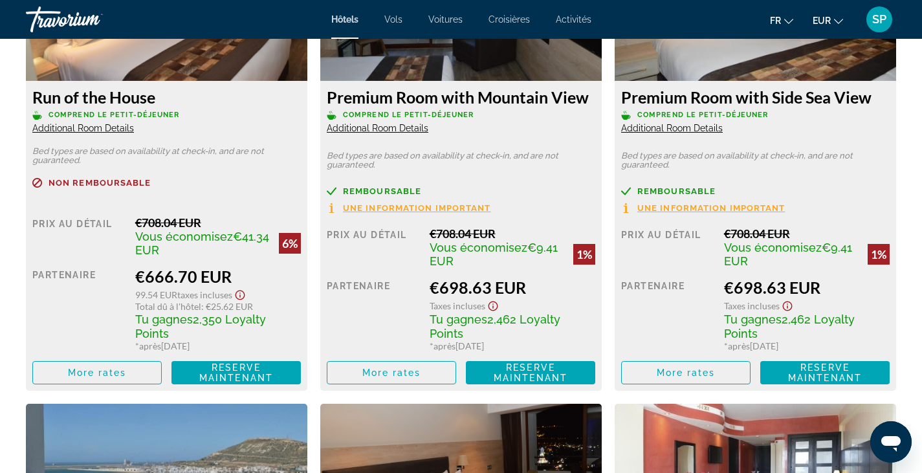
scroll to position [2977, 0]
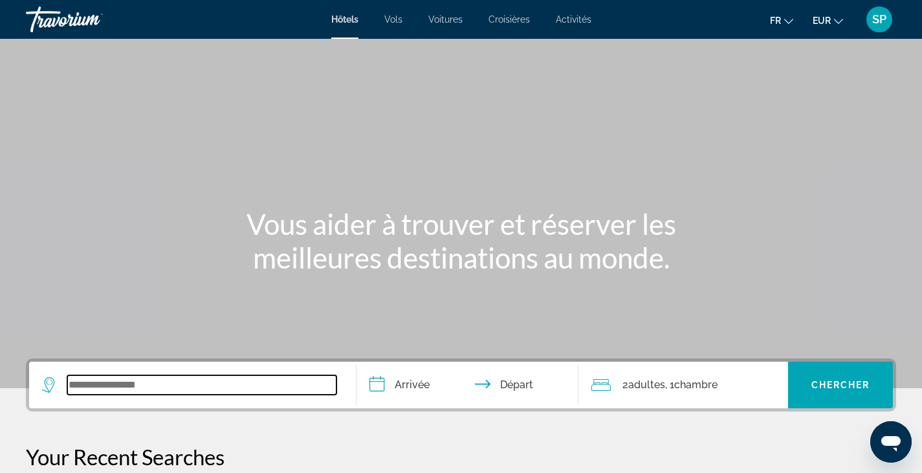
click at [110, 388] on input "Search widget" at bounding box center [201, 384] width 269 height 19
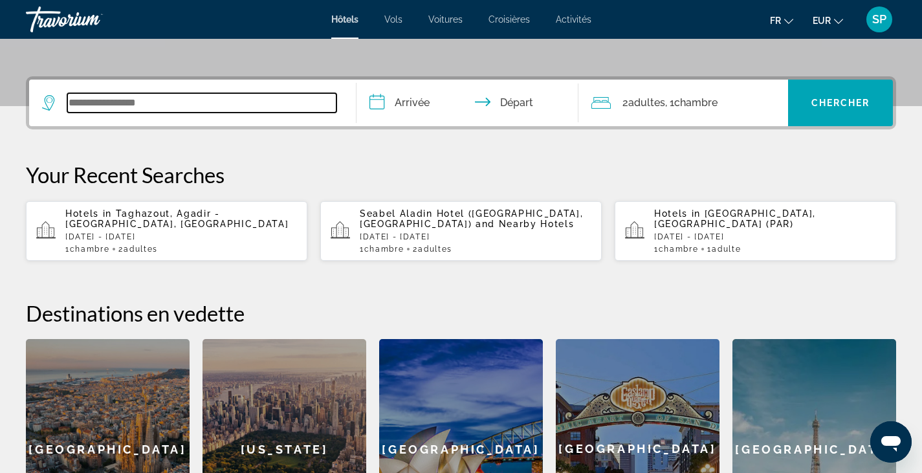
scroll to position [316, 0]
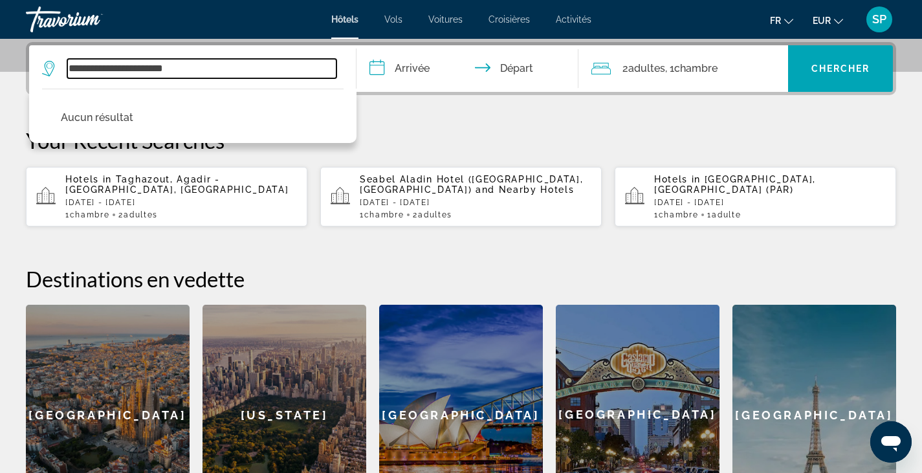
drag, startPoint x: 152, startPoint y: 70, endPoint x: -206, endPoint y: 71, distance: 358.5
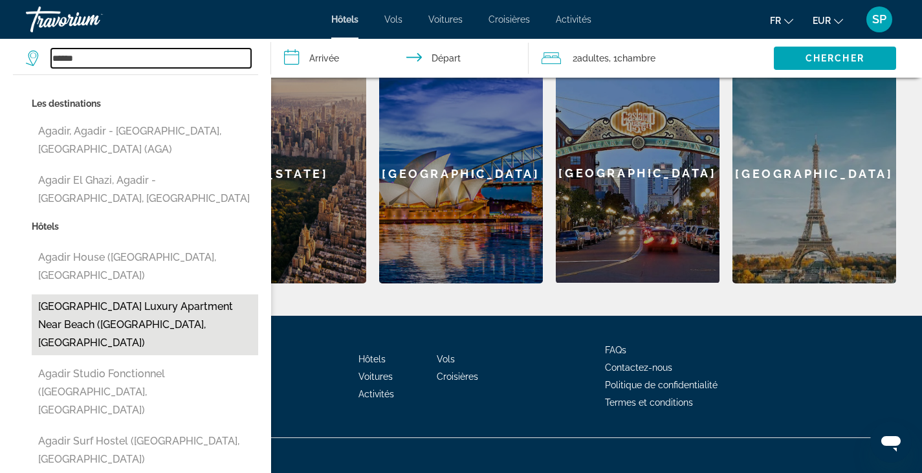
scroll to position [559, 0]
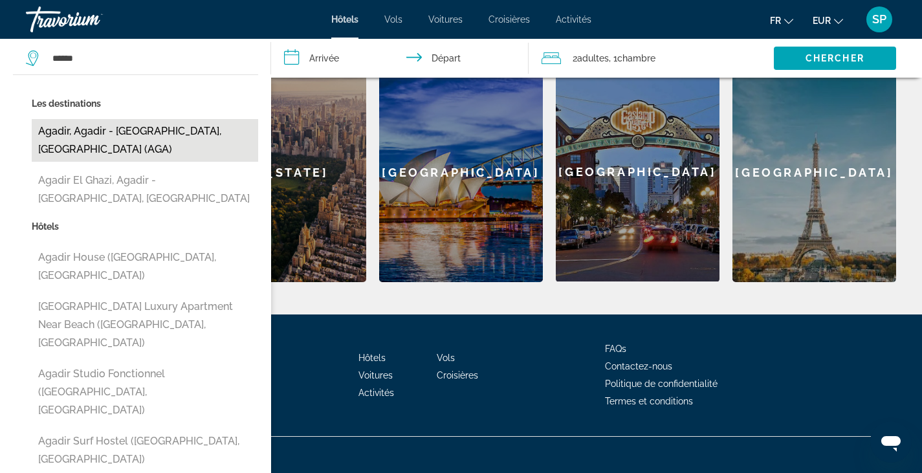
click at [129, 134] on button "Agadir, Agadir - [GEOGRAPHIC_DATA], [GEOGRAPHIC_DATA] (AGA)" at bounding box center [145, 140] width 226 height 43
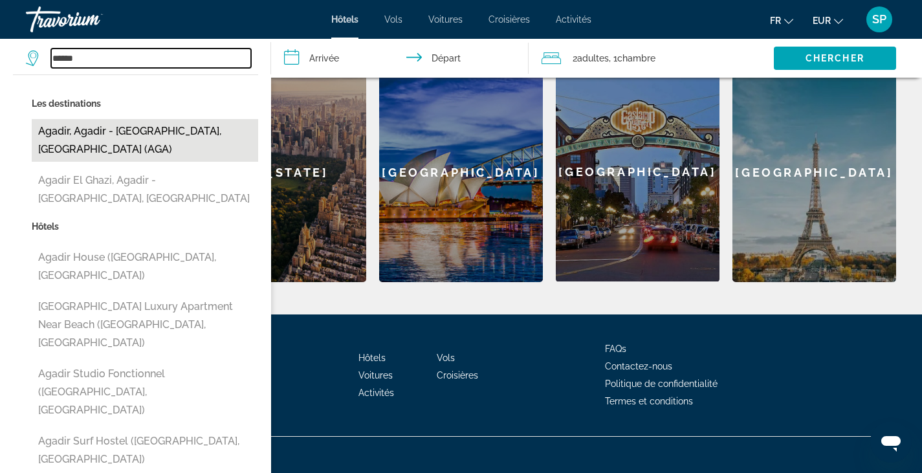
type input "**********"
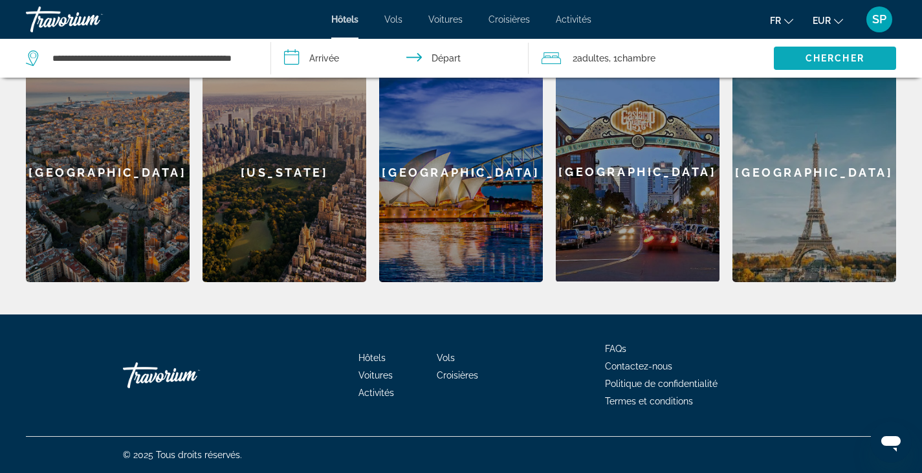
click at [862, 60] on span "Chercher" at bounding box center [835, 58] width 59 height 10
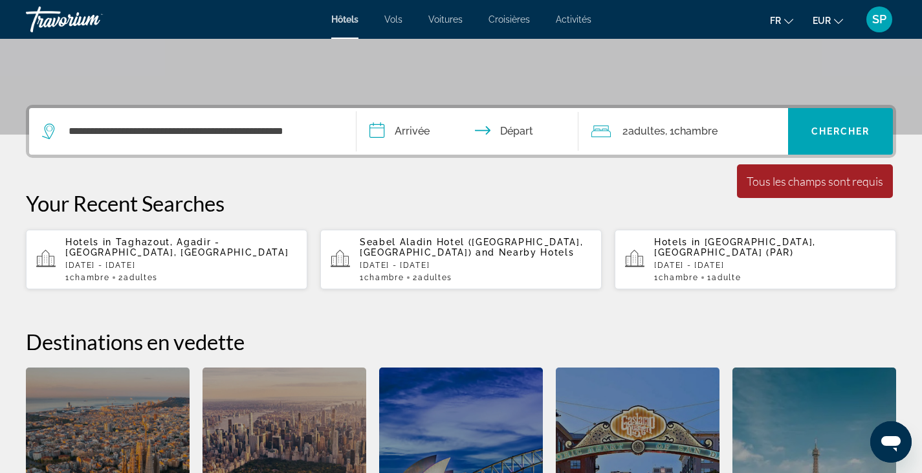
scroll to position [171, 0]
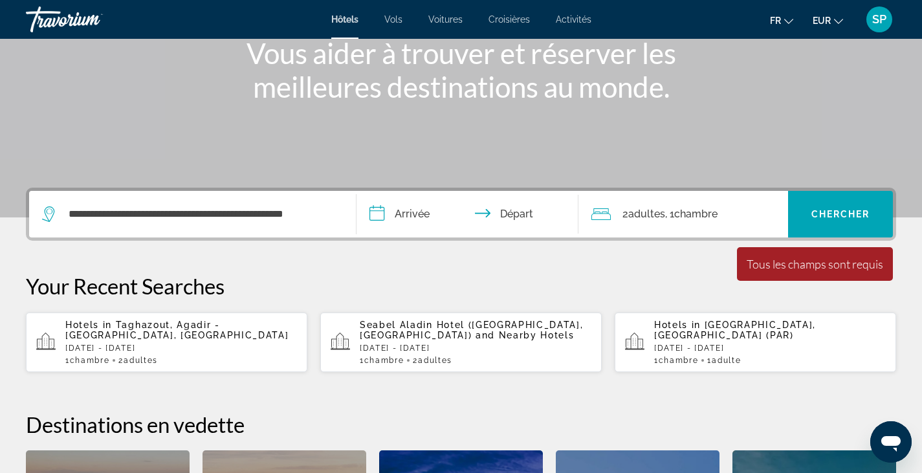
click at [454, 219] on input "**********" at bounding box center [471, 216] width 228 height 50
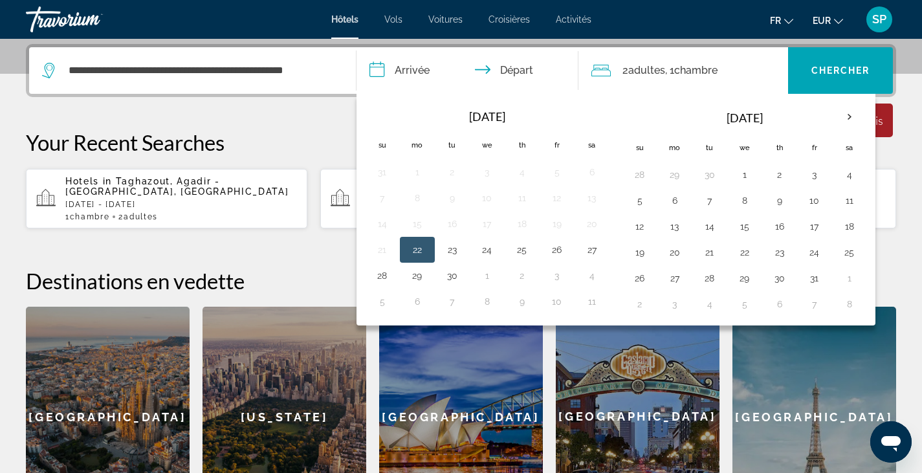
scroll to position [316, 0]
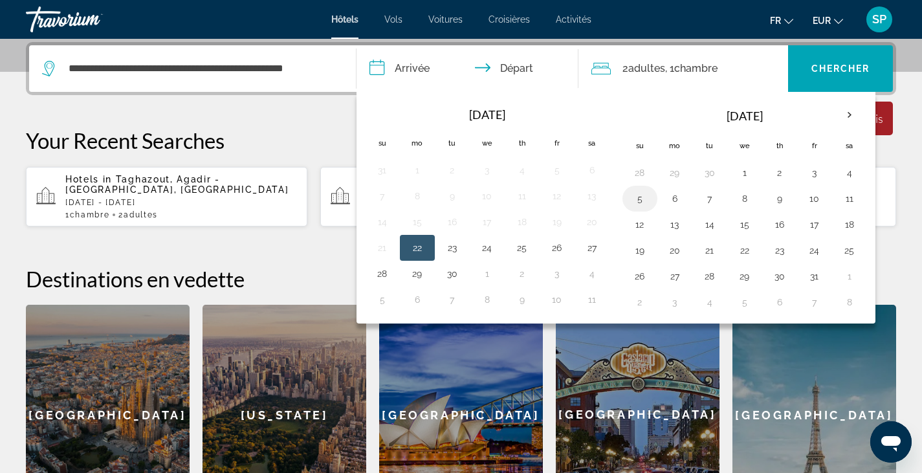
click at [641, 196] on button "5" at bounding box center [640, 199] width 21 height 18
click at [414, 65] on input "**********" at bounding box center [471, 70] width 228 height 50
drag, startPoint x: 852, startPoint y: 199, endPoint x: 853, endPoint y: 166, distance: 33.0
click at [853, 166] on tbody "28 29 30 1 2 3 4 5 6 7 8 9 10 11 12 13 14 15 16 17 18 19 20 21 22 23 24 25 26 2…" at bounding box center [745, 237] width 245 height 155
click at [853, 166] on button "4" at bounding box center [849, 173] width 21 height 18
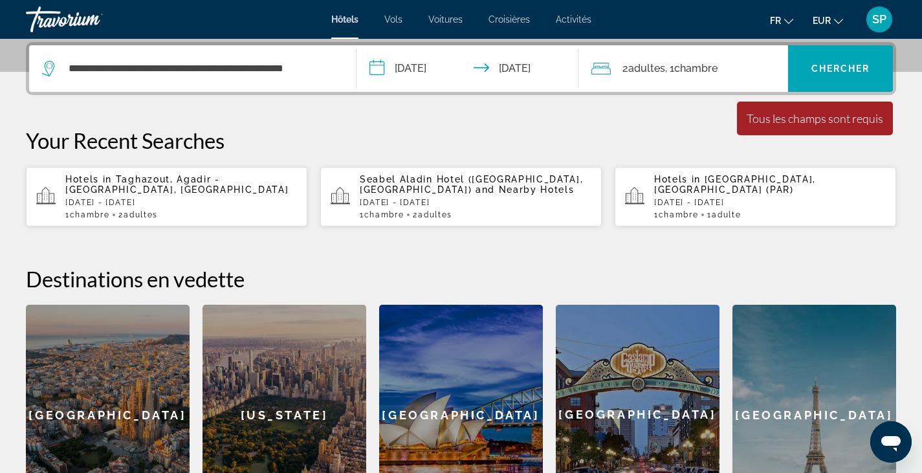
click at [407, 67] on input "**********" at bounding box center [471, 70] width 228 height 50
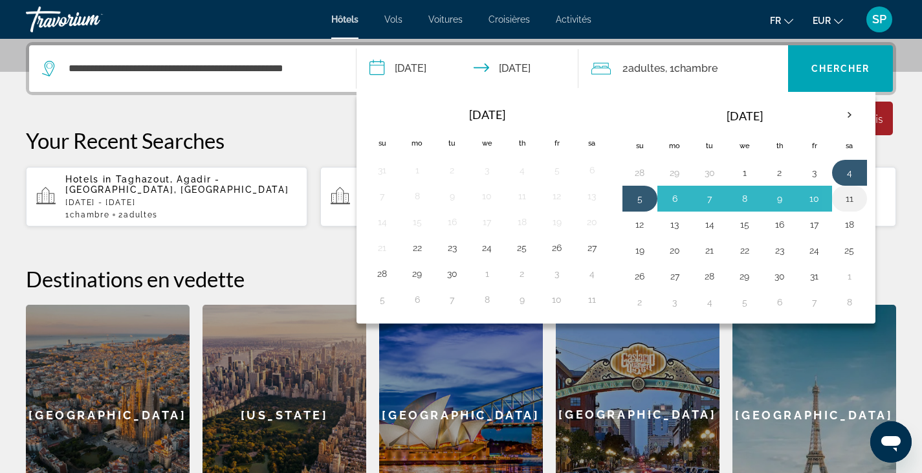
click at [860, 201] on td "11" at bounding box center [849, 199] width 35 height 26
click at [838, 194] on td "11" at bounding box center [849, 199] width 35 height 26
click at [818, 197] on button "10" at bounding box center [814, 199] width 21 height 18
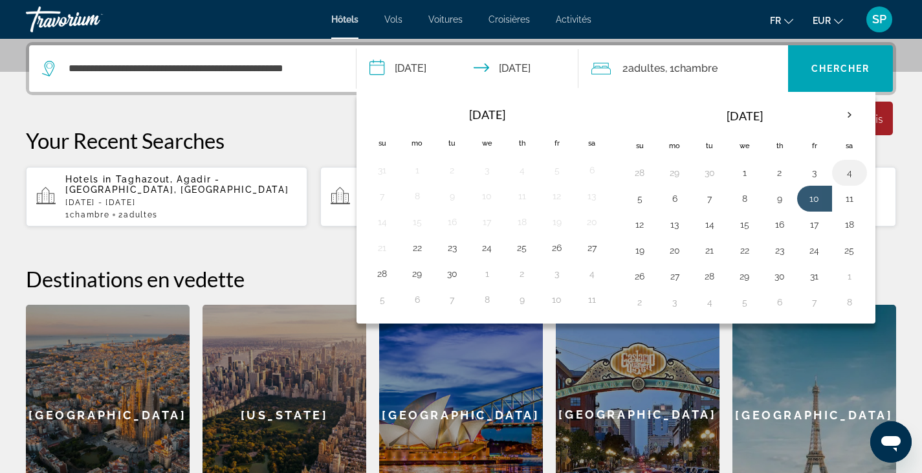
click at [855, 174] on button "4" at bounding box center [849, 173] width 21 height 18
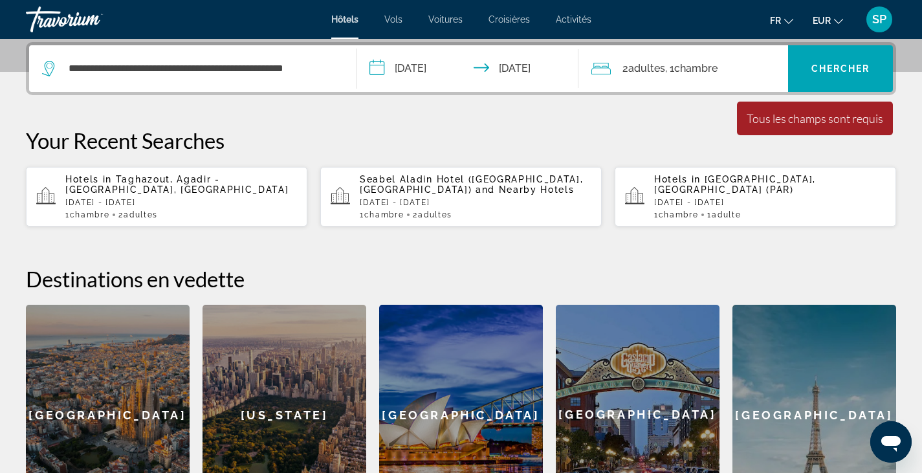
click at [513, 68] on input "**********" at bounding box center [471, 70] width 228 height 50
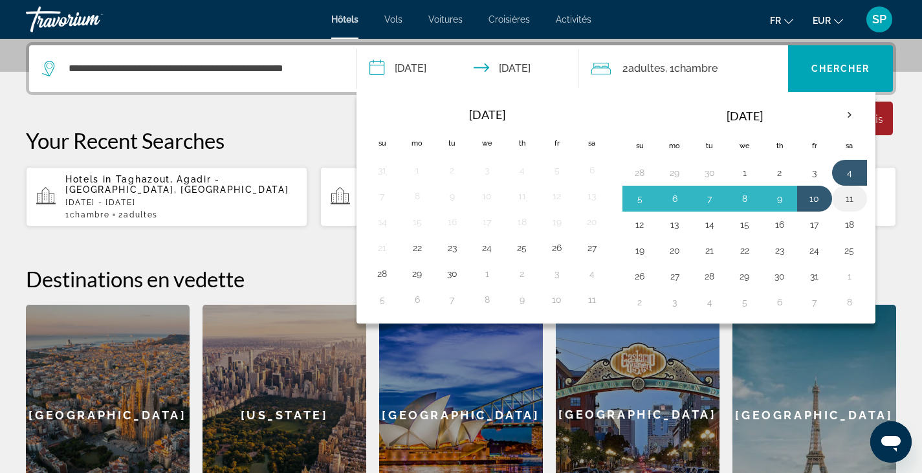
click at [850, 195] on button "11" at bounding box center [849, 199] width 21 height 18
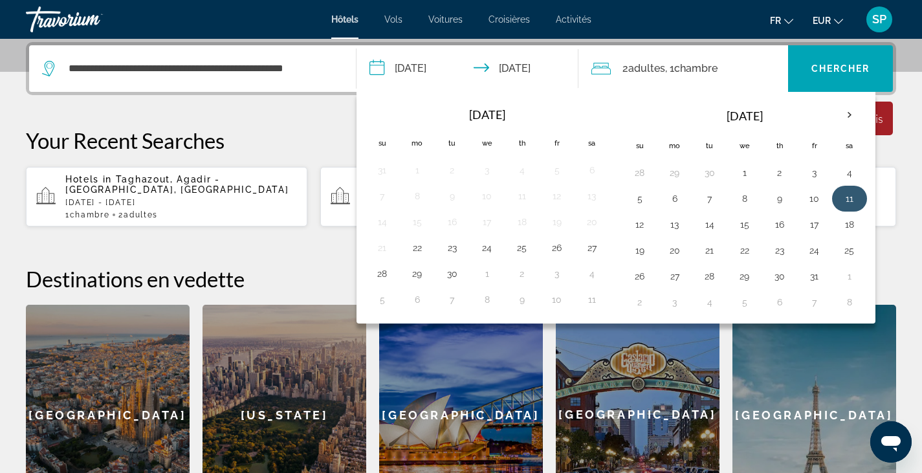
click at [851, 195] on button "11" at bounding box center [849, 199] width 21 height 18
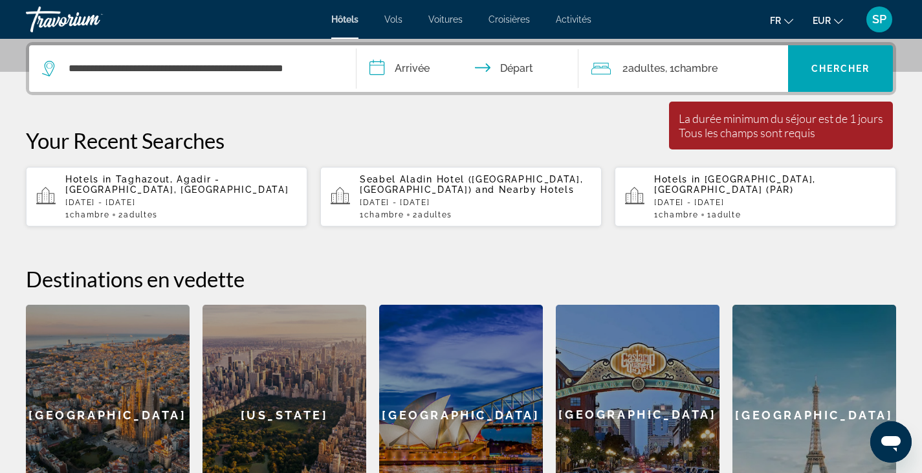
click at [410, 65] on input "**********" at bounding box center [471, 70] width 228 height 50
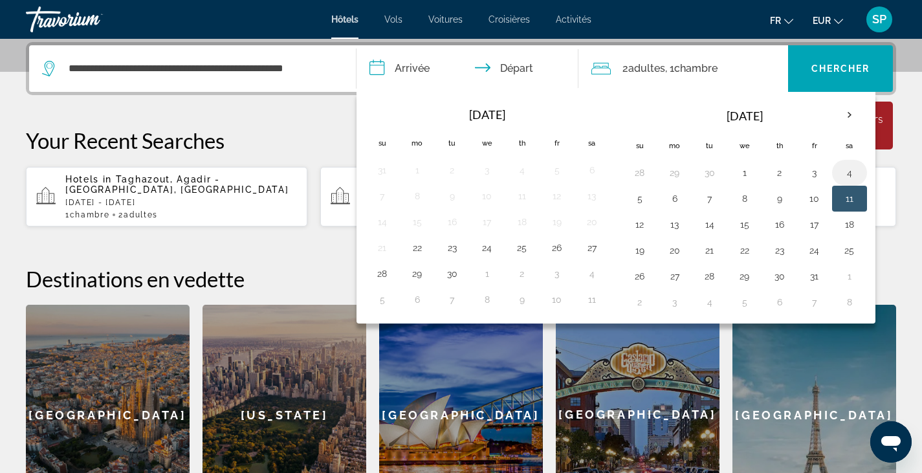
click at [845, 177] on button "4" at bounding box center [849, 173] width 21 height 18
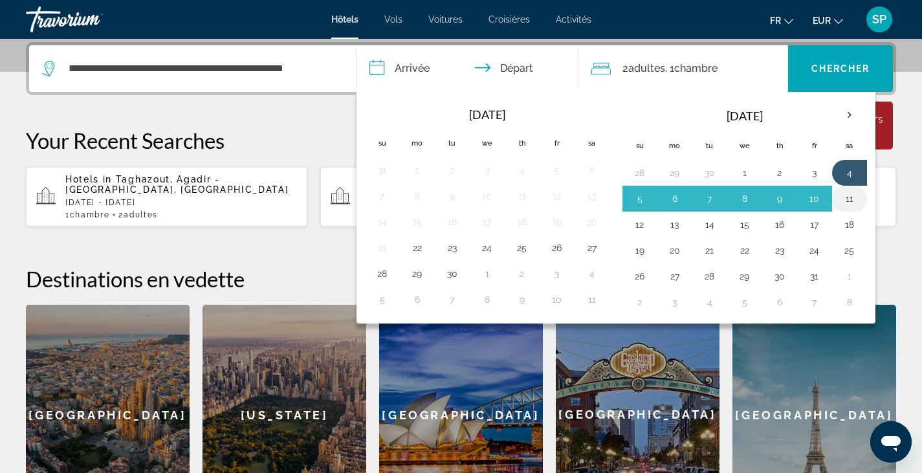
click at [852, 196] on button "11" at bounding box center [849, 199] width 21 height 18
type input "**********"
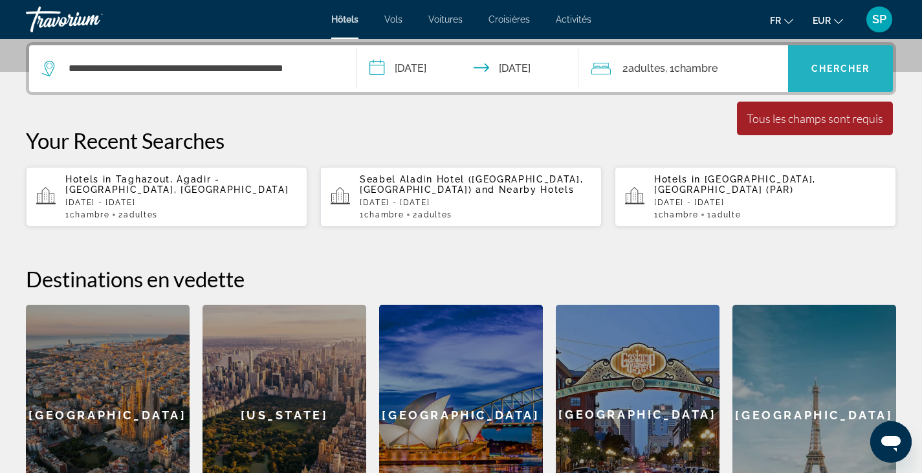
click at [835, 60] on span "Search widget" at bounding box center [840, 68] width 105 height 31
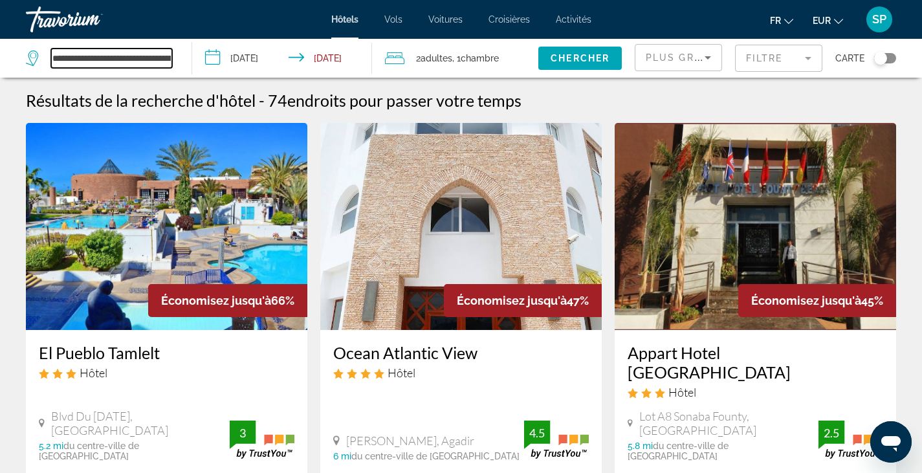
click at [89, 50] on input "**********" at bounding box center [111, 58] width 121 height 19
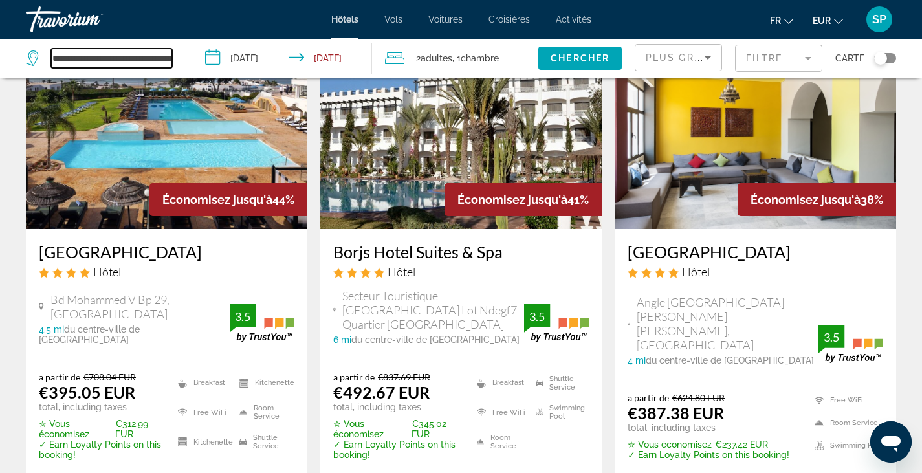
scroll to position [582, 0]
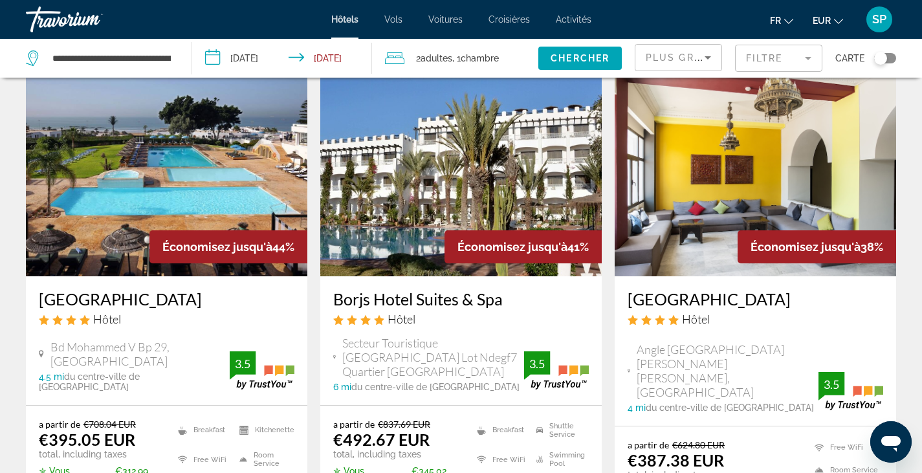
click at [742, 163] on img "Main content" at bounding box center [756, 172] width 282 height 207
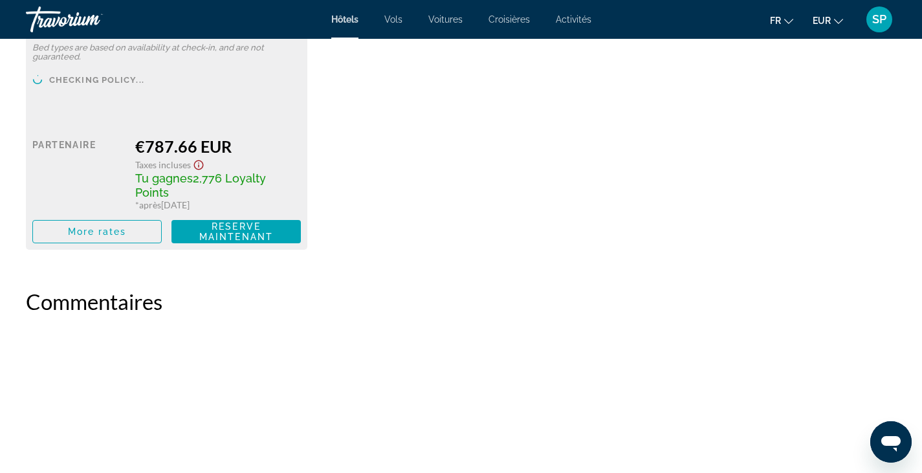
scroll to position [2524, 0]
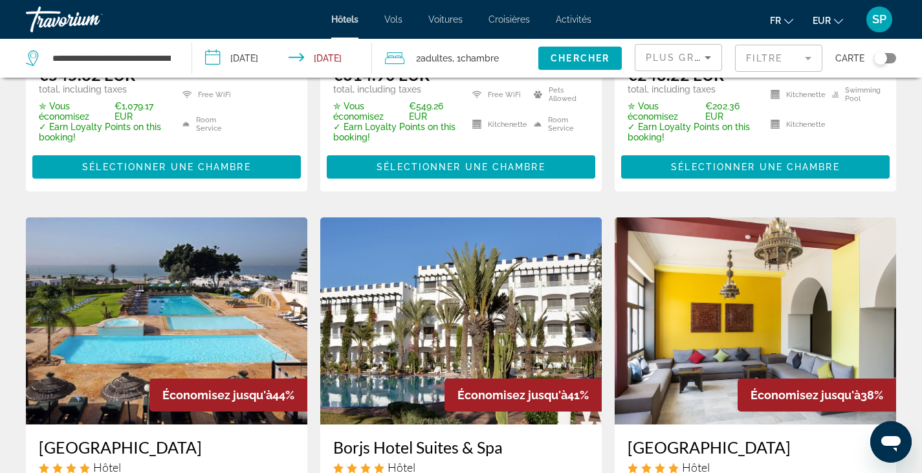
scroll to position [518, 0]
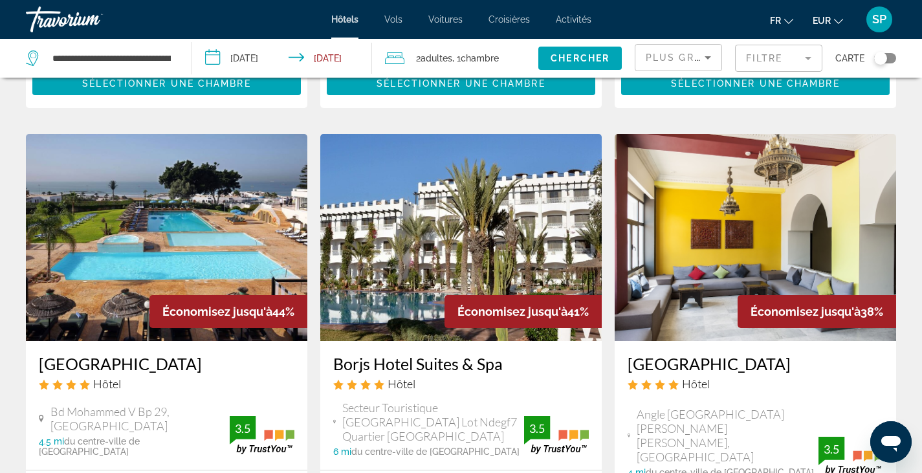
click at [507, 216] on img "Main content" at bounding box center [461, 237] width 282 height 207
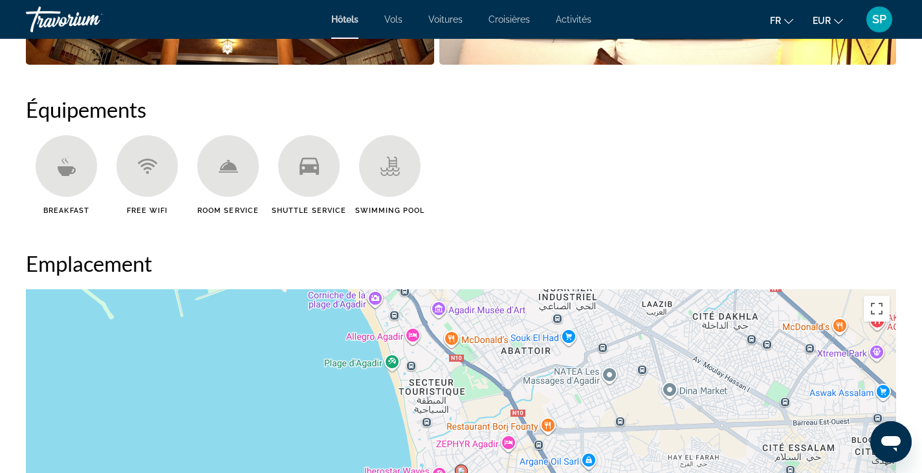
scroll to position [1035, 0]
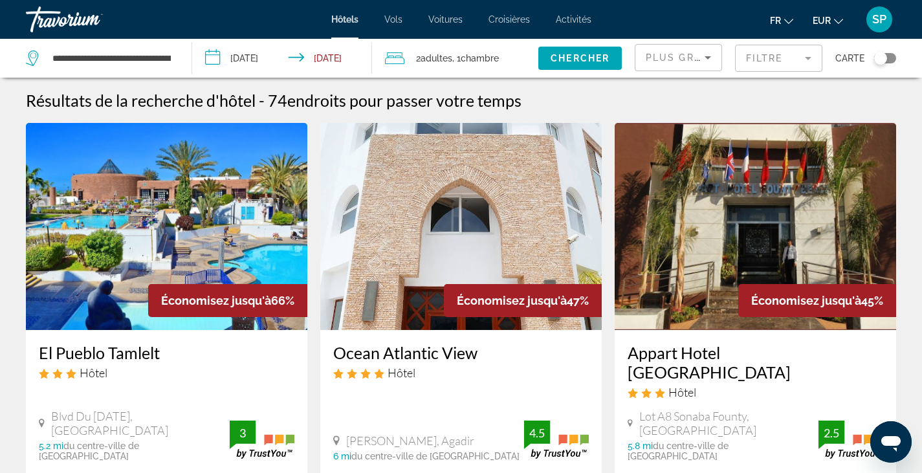
click at [128, 261] on img "Main content" at bounding box center [167, 226] width 282 height 207
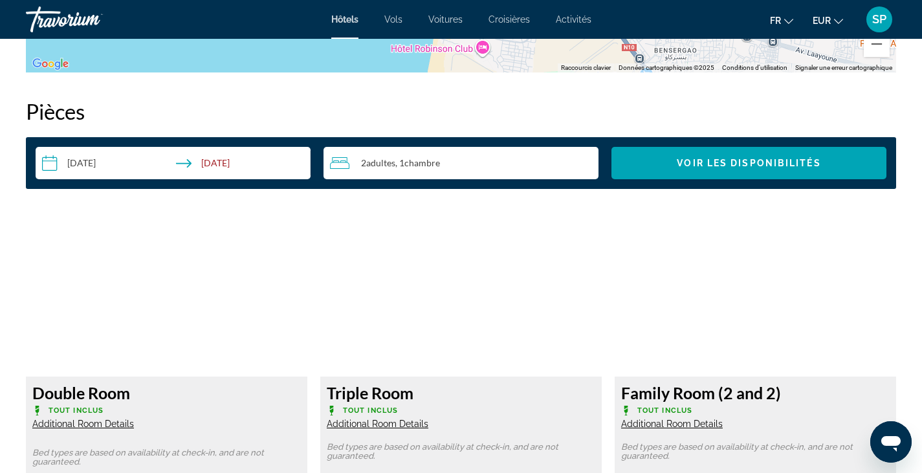
scroll to position [1553, 0]
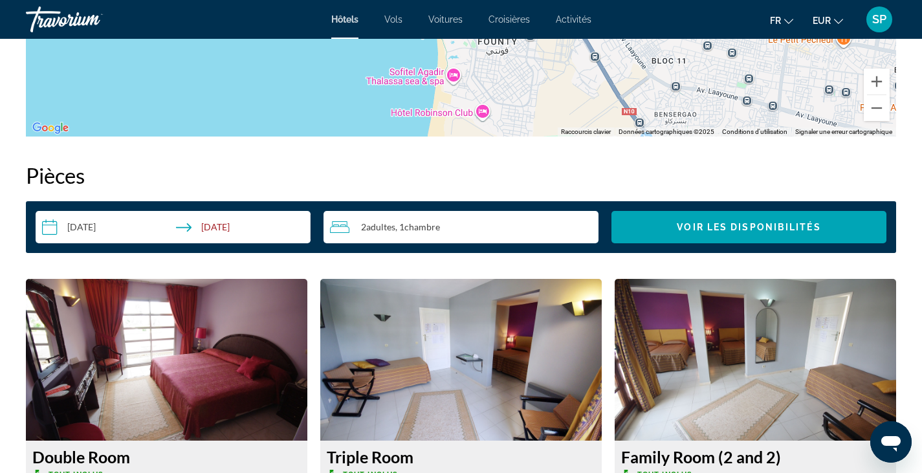
click at [696, 371] on img "Main content" at bounding box center [756, 360] width 282 height 162
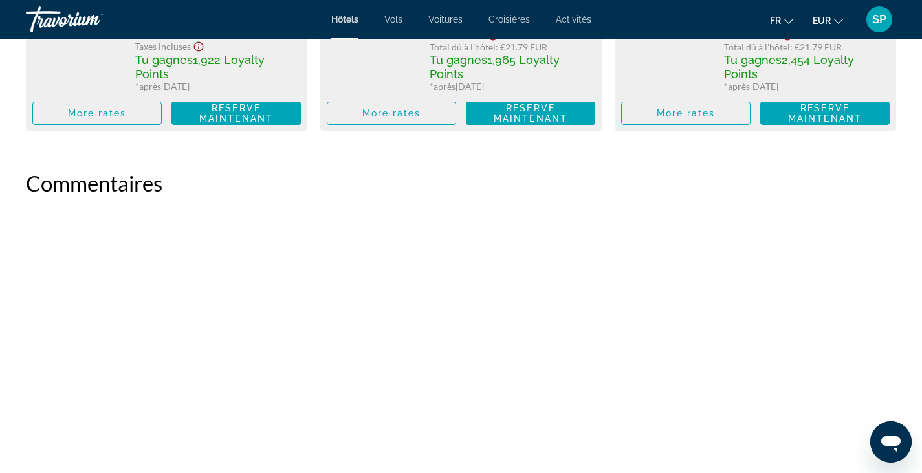
scroll to position [2200, 0]
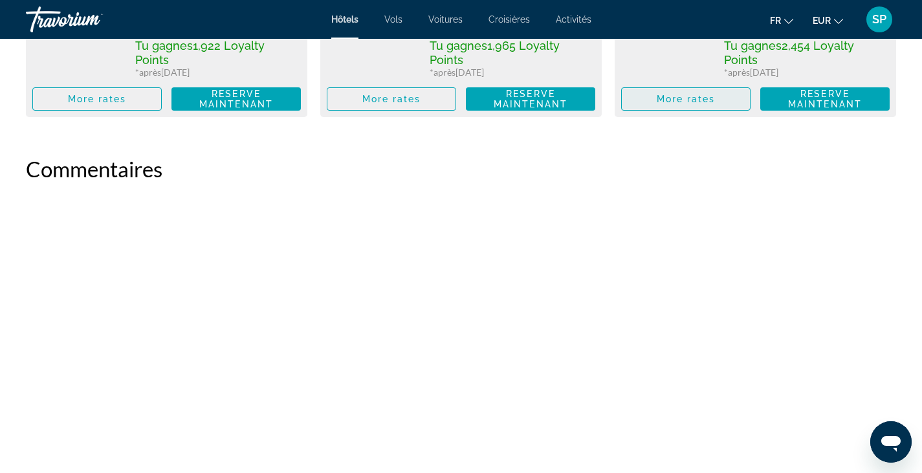
click at [654, 89] on span "Main content" at bounding box center [686, 98] width 128 height 31
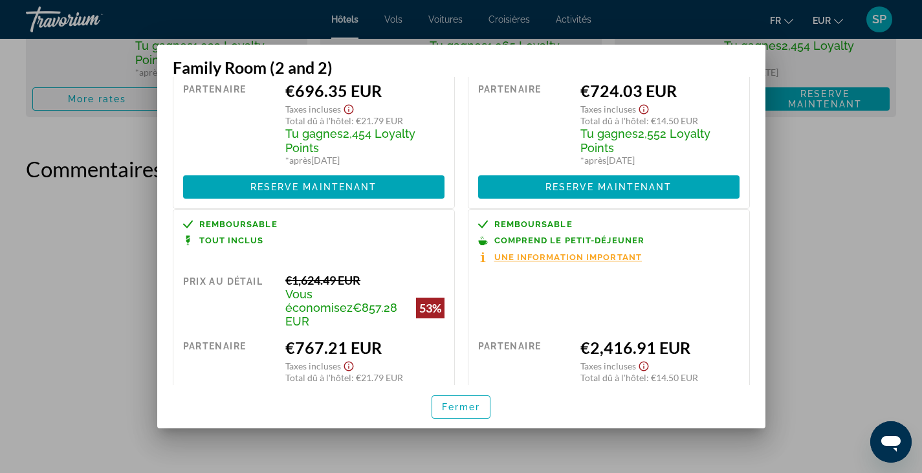
scroll to position [217, 0]
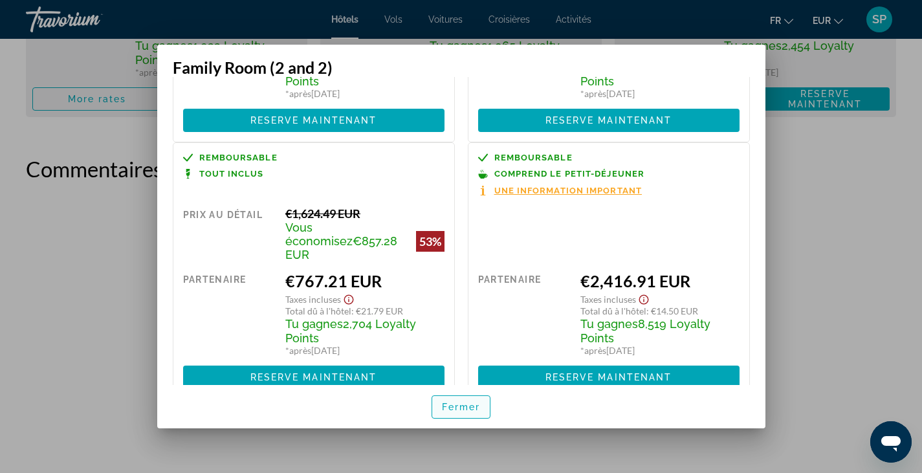
click at [469, 406] on span "Fermer" at bounding box center [461, 407] width 39 height 10
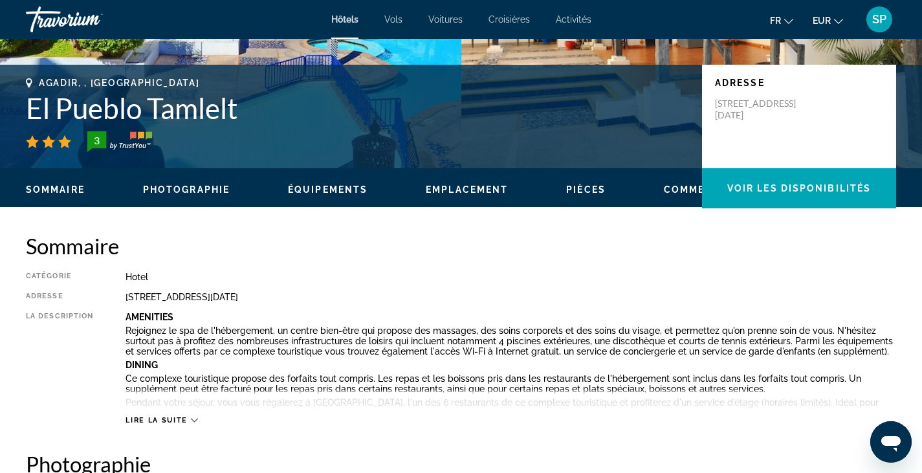
scroll to position [0, 0]
